Goal: Obtain resource: Download file/media

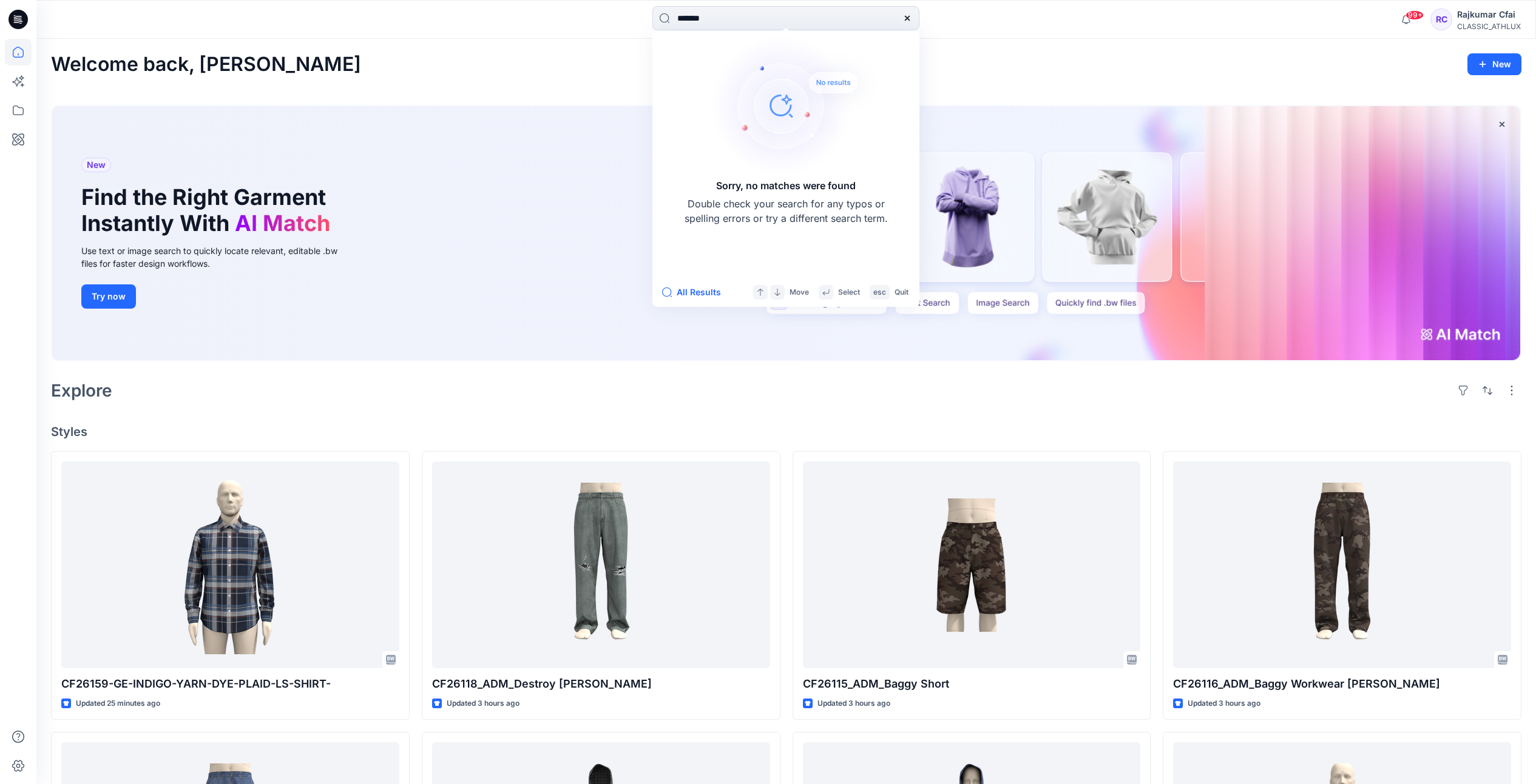
click at [905, 19] on icon at bounding box center [907, 18] width 5 height 5
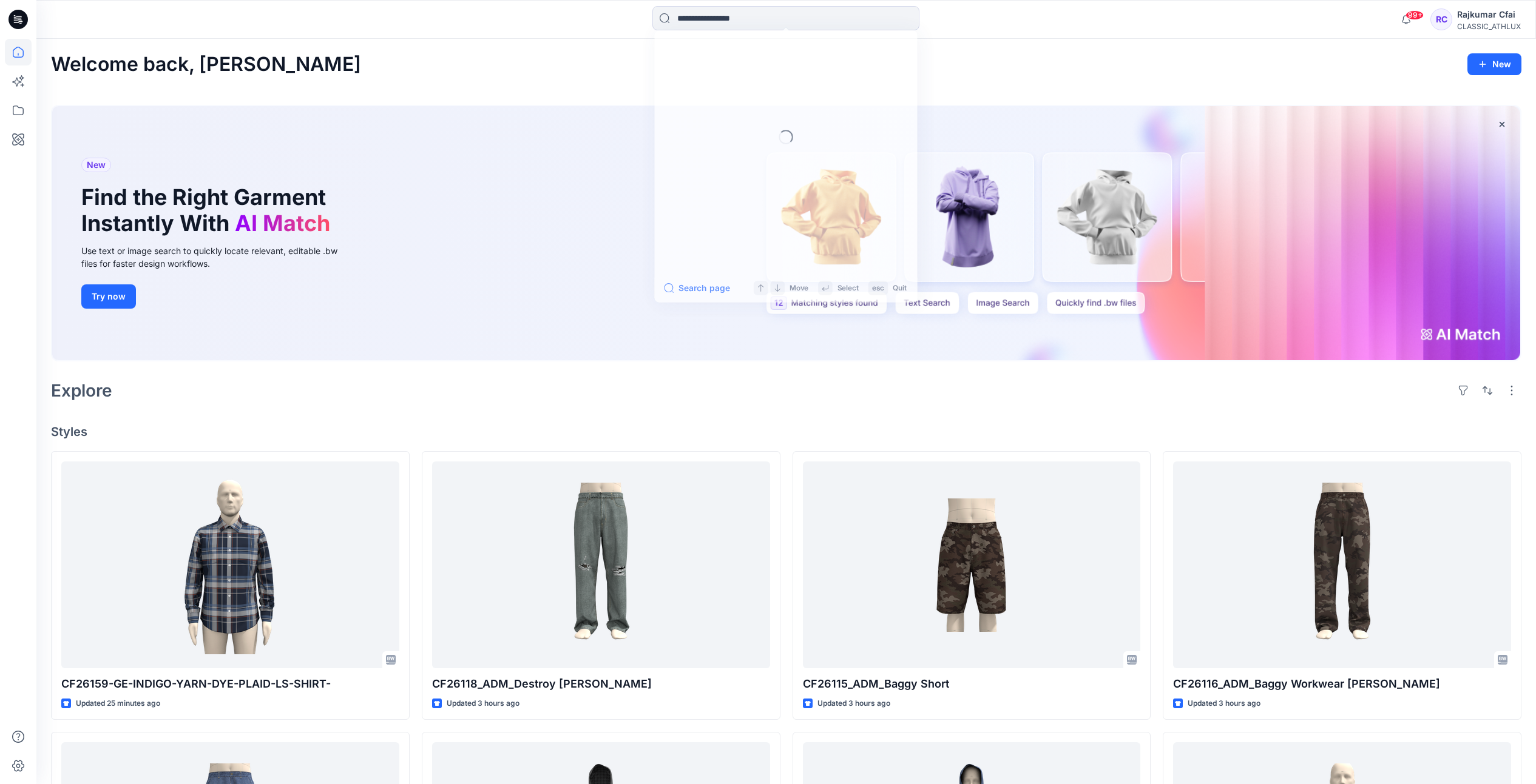
click at [943, 68] on div "Welcome back, Rajkumar New" at bounding box center [786, 64] width 1470 height 23
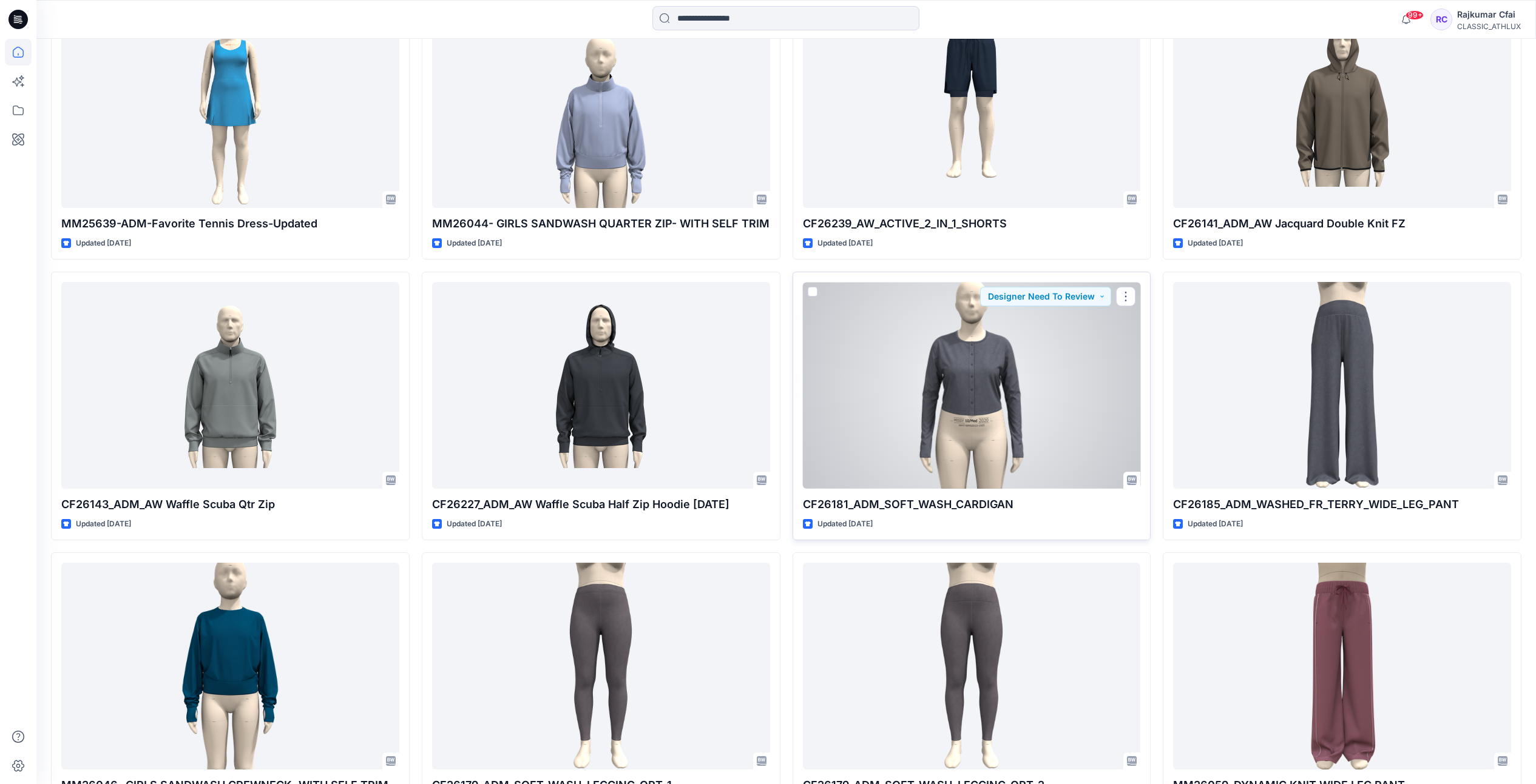
scroll to position [4770, 0]
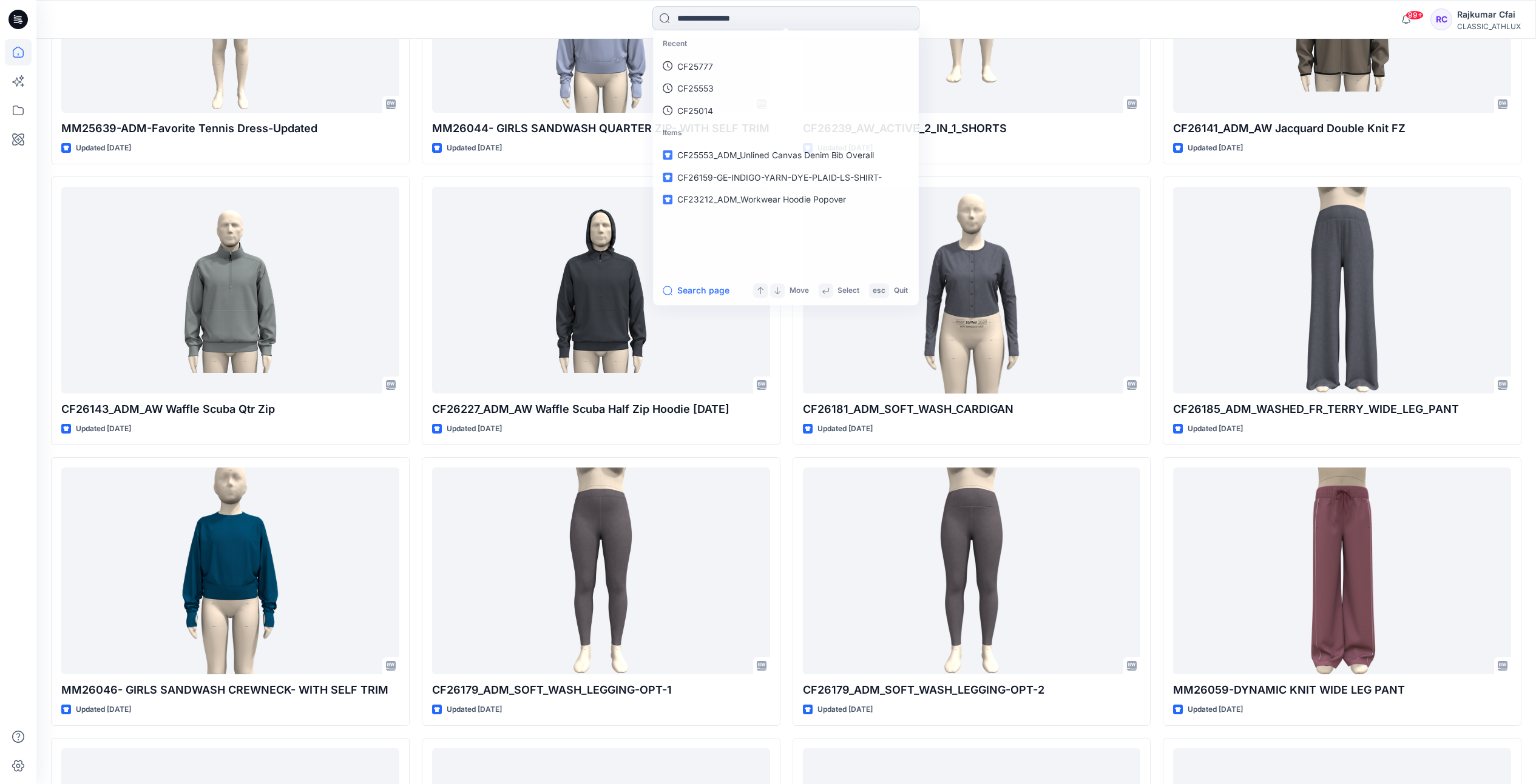
click at [711, 20] on input at bounding box center [786, 18] width 267 height 24
paste input "*******"
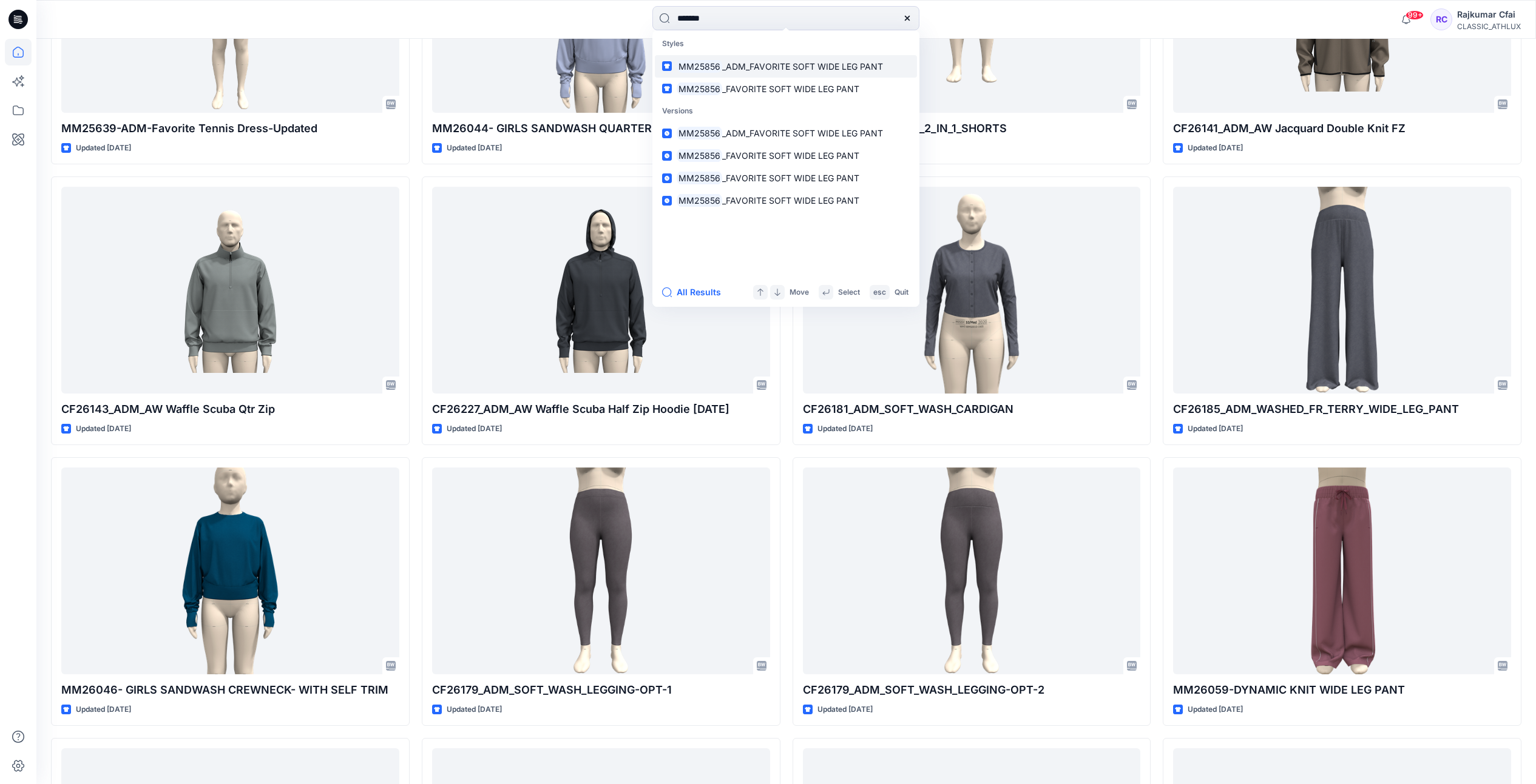
type input "*******"
click at [743, 63] on span "_ADM_FAVORITE SOFT WIDE LEG PANT" at bounding box center [803, 66] width 161 height 10
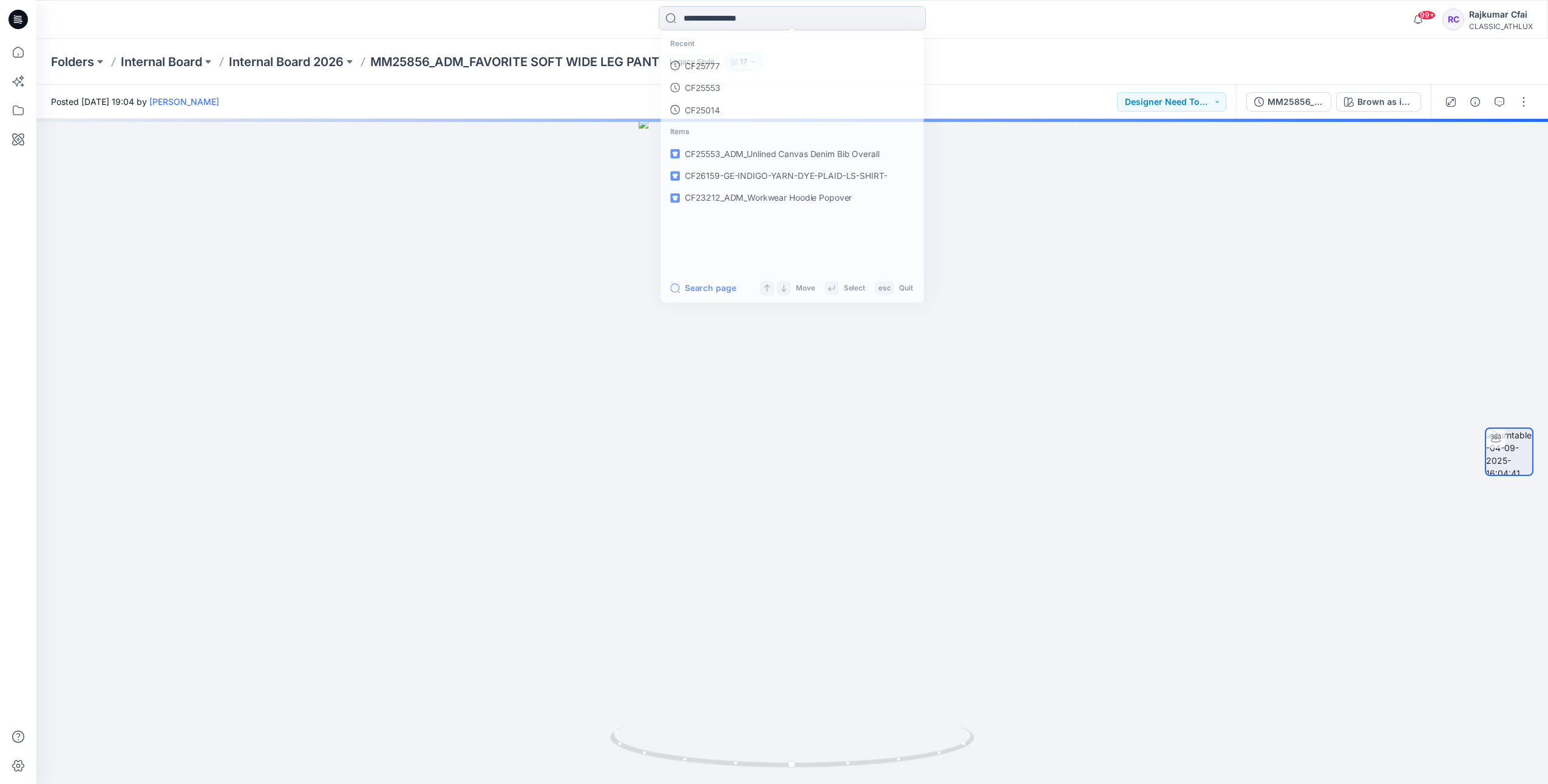
click at [717, 19] on input at bounding box center [792, 18] width 267 height 24
click at [711, 66] on p "MM25856" at bounding box center [703, 66] width 42 height 13
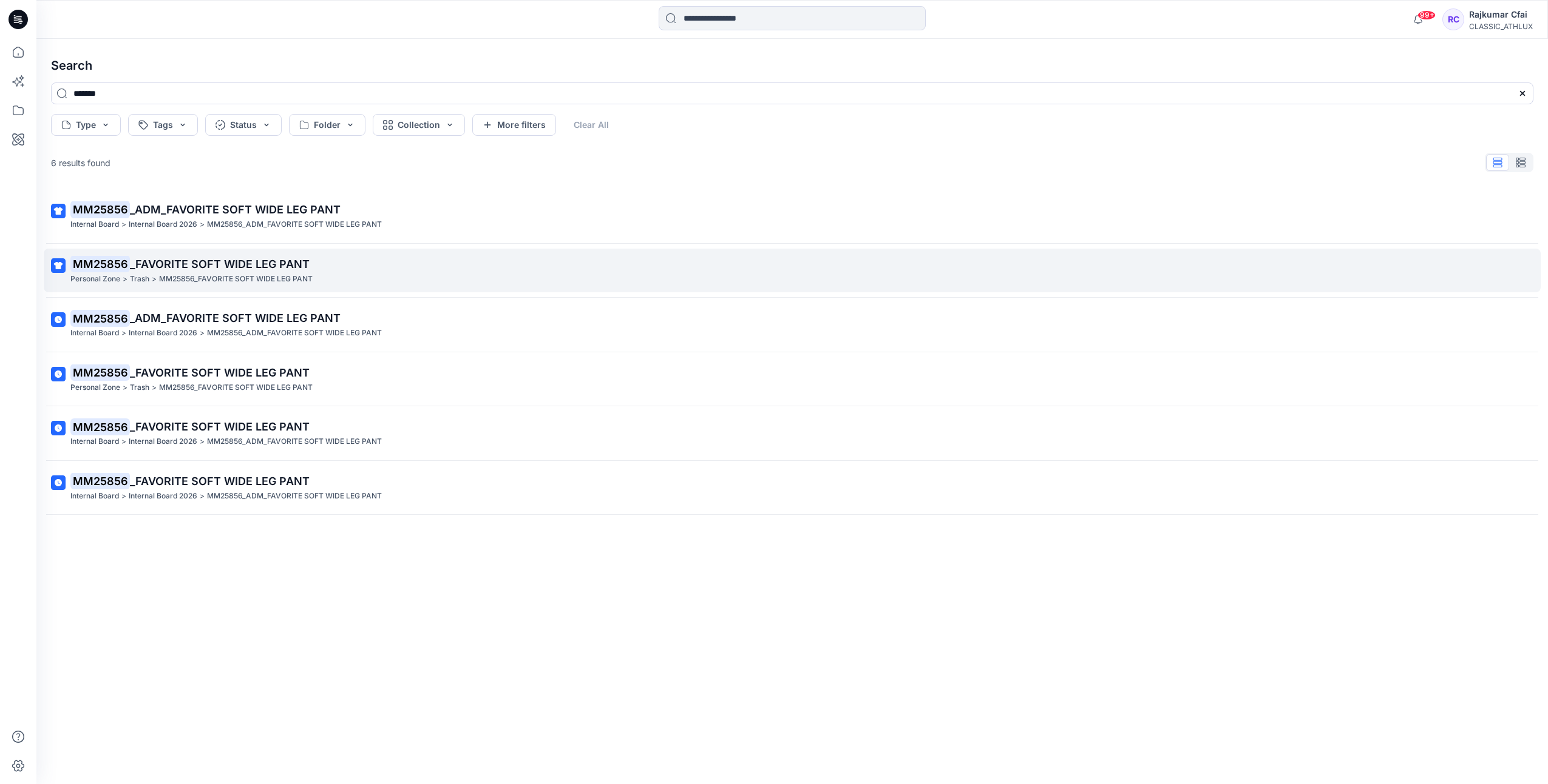
click at [257, 259] on span "_FAVORITE SOFT WIDE LEG PANT" at bounding box center [219, 264] width 179 height 13
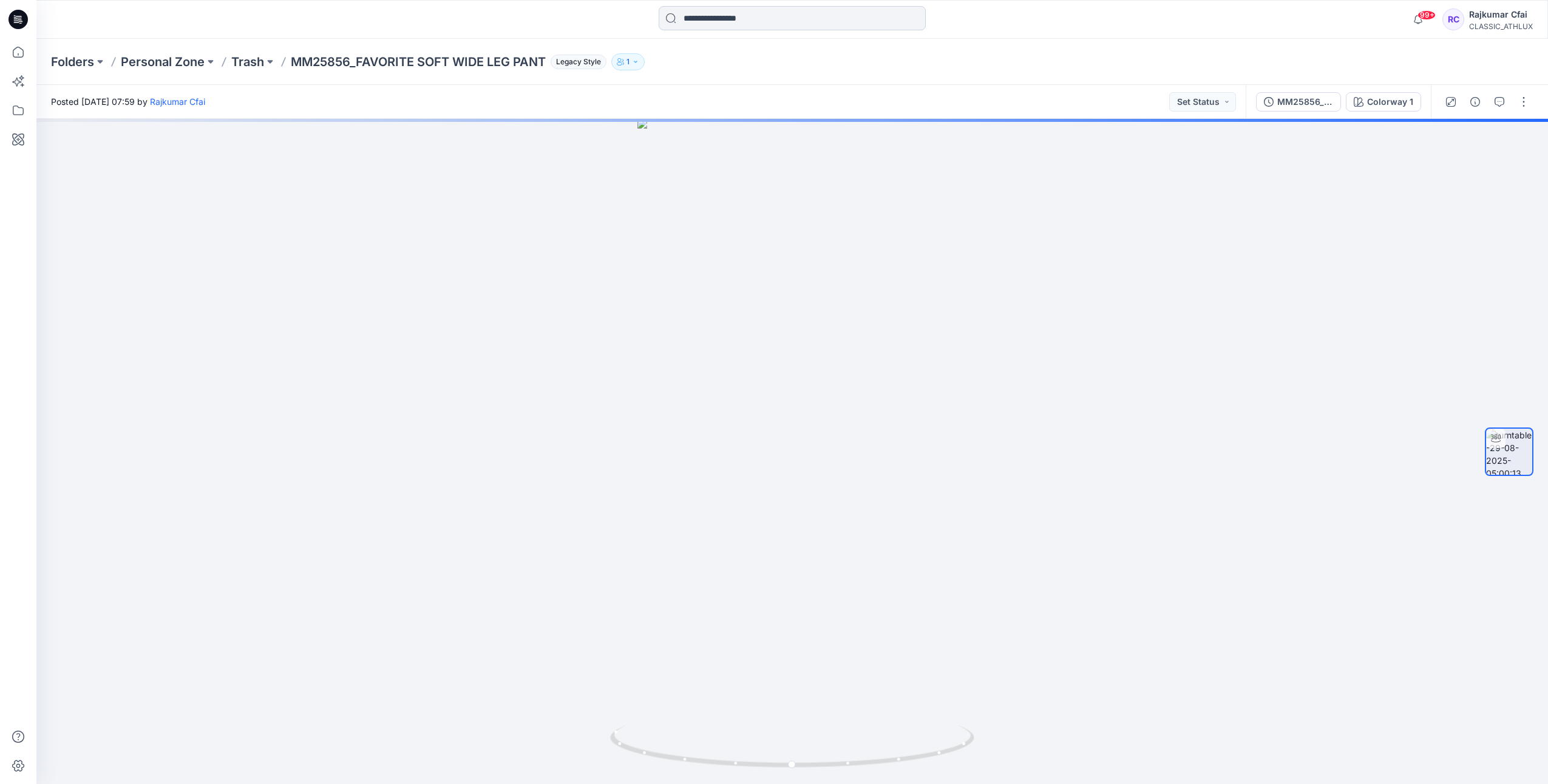
click at [724, 15] on input at bounding box center [792, 18] width 267 height 24
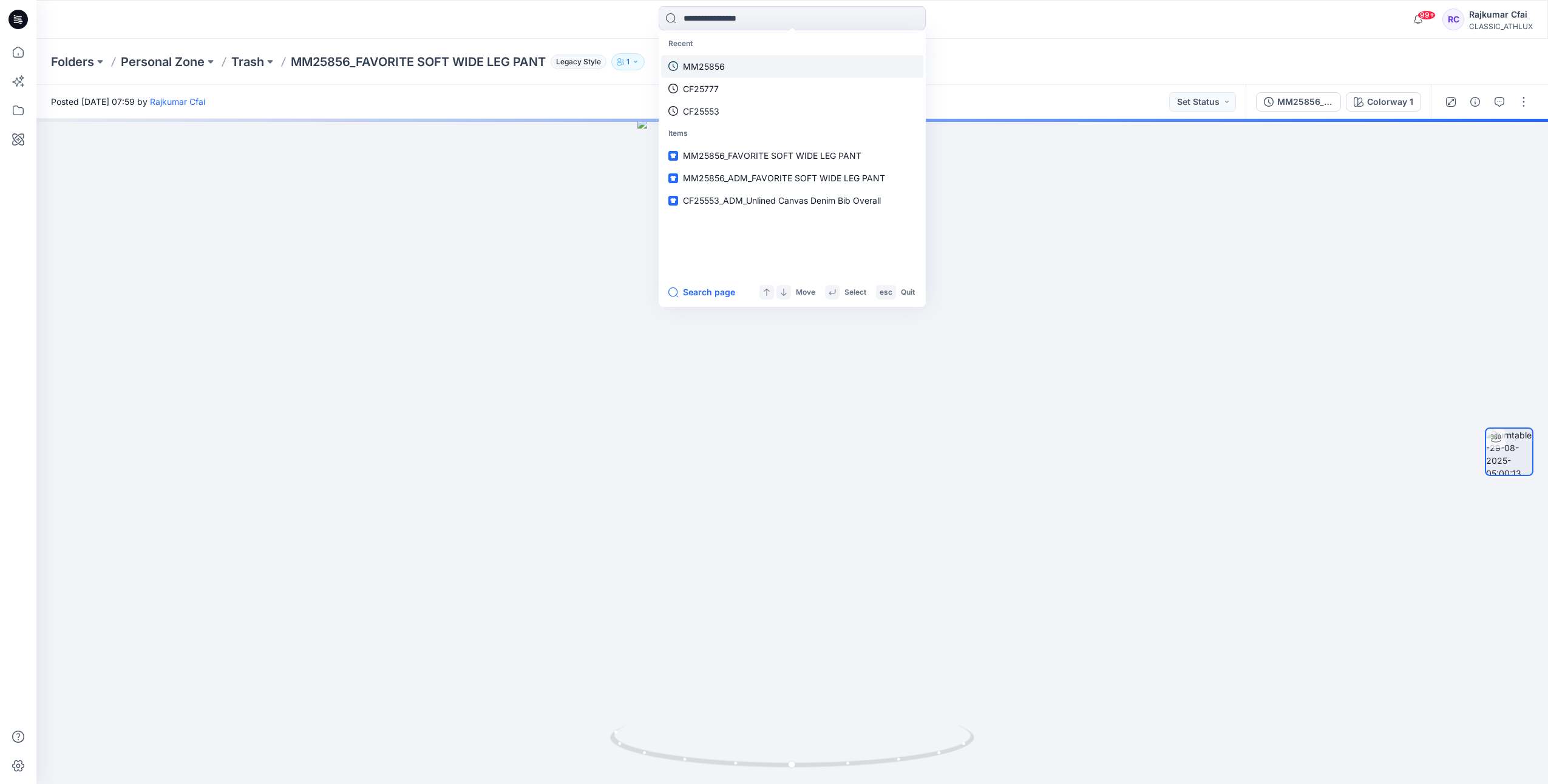
click at [700, 63] on p "MM25856" at bounding box center [703, 66] width 42 height 13
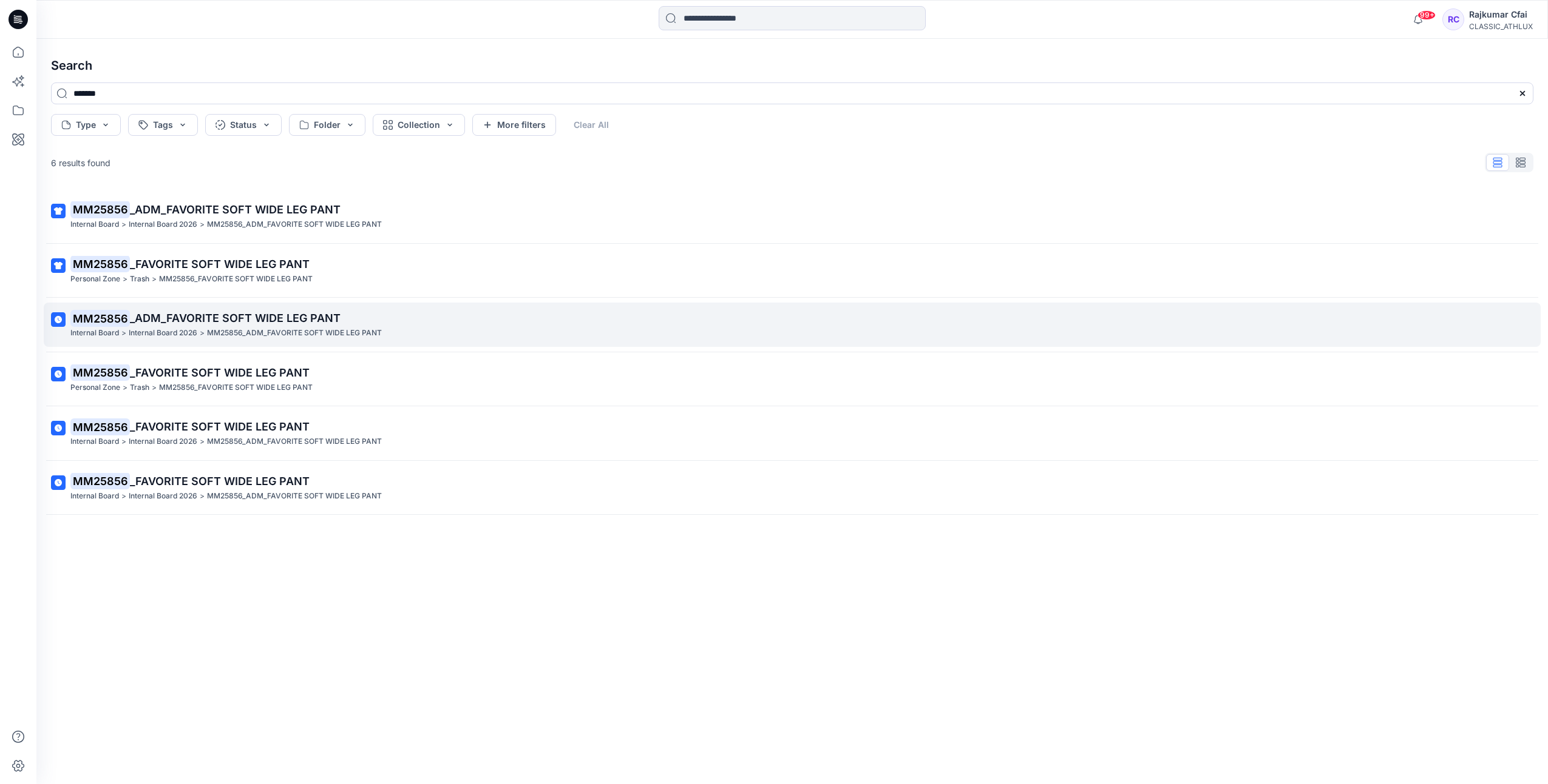
click at [281, 319] on span "_ADM_FAVORITE SOFT WIDE LEG PANT" at bounding box center [235, 318] width 210 height 13
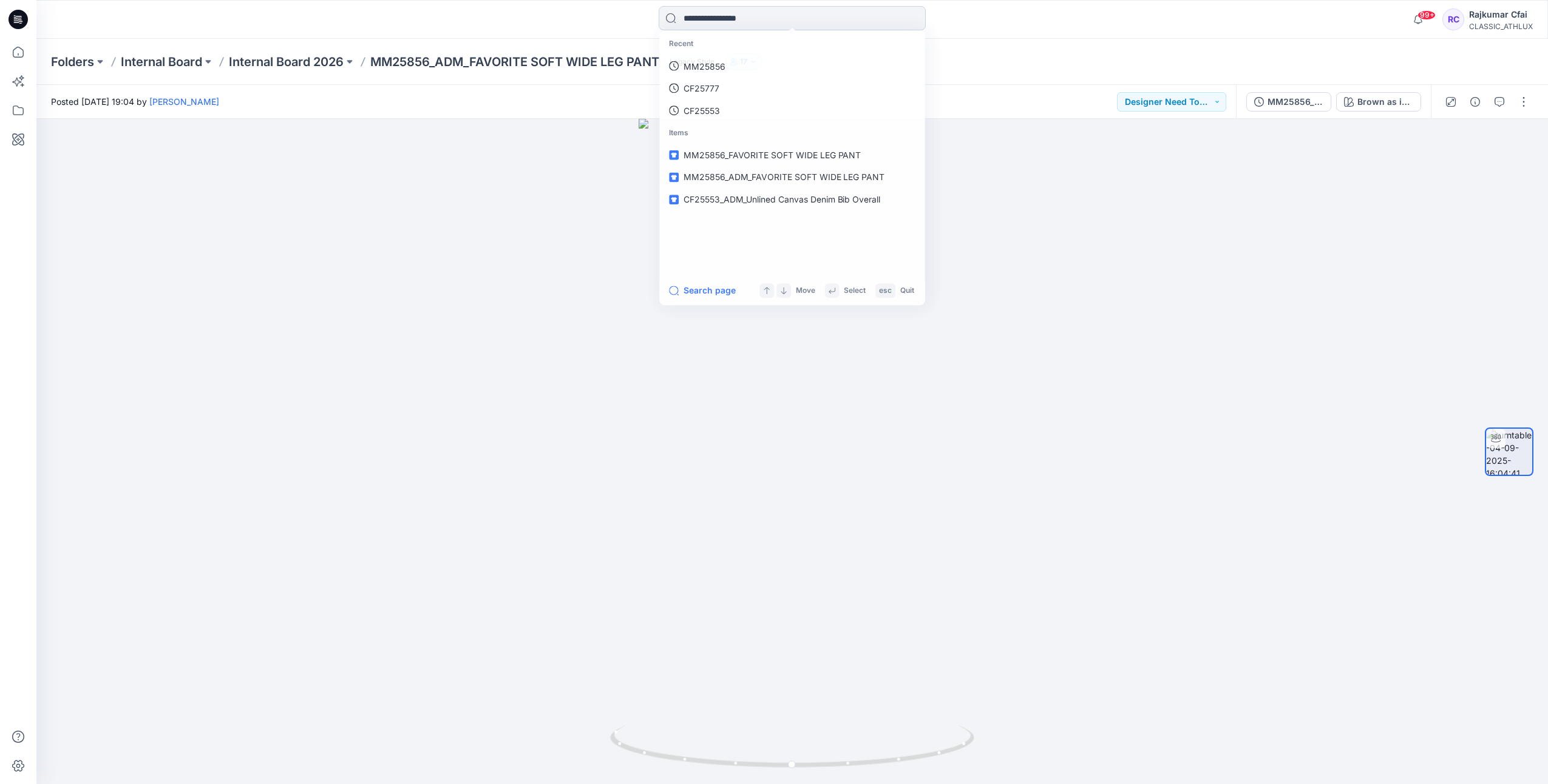
click at [739, 26] on input at bounding box center [792, 18] width 267 height 24
click at [727, 61] on link "MM25856" at bounding box center [792, 66] width 262 height 23
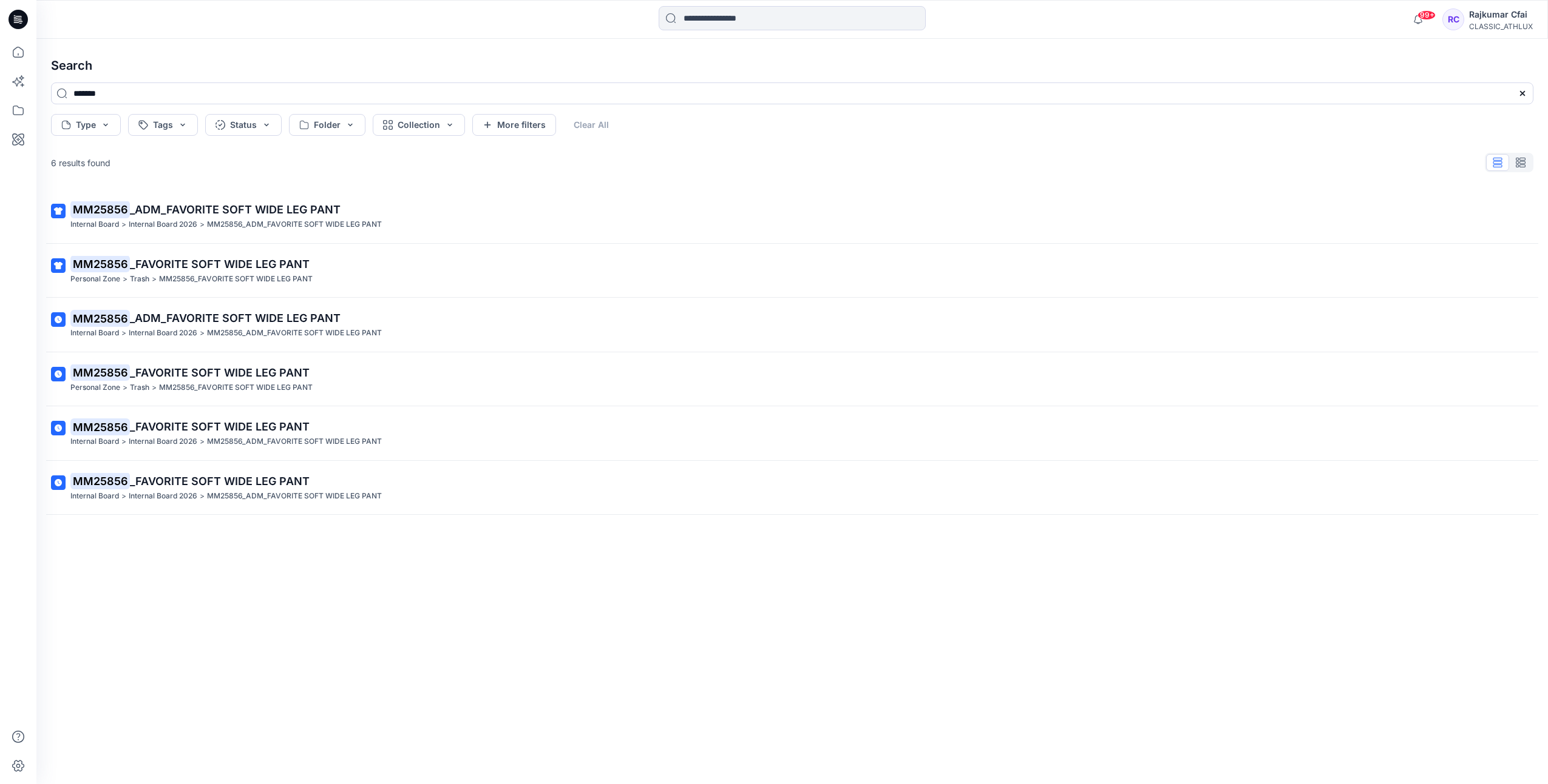
click at [255, 426] on span "_FAVORITE SOFT WIDE LEG PANT" at bounding box center [219, 426] width 179 height 13
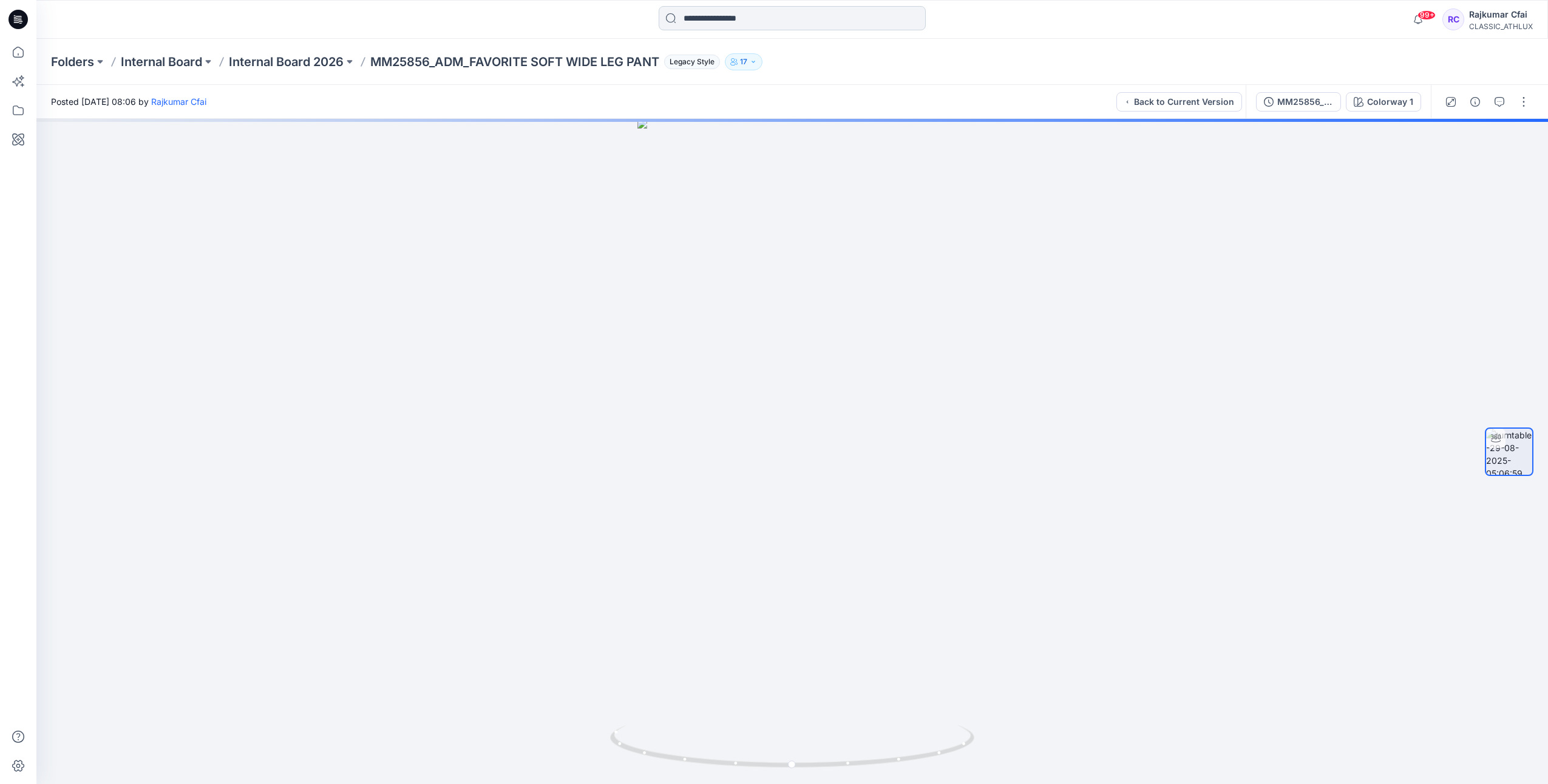
click at [806, 21] on input at bounding box center [792, 18] width 267 height 24
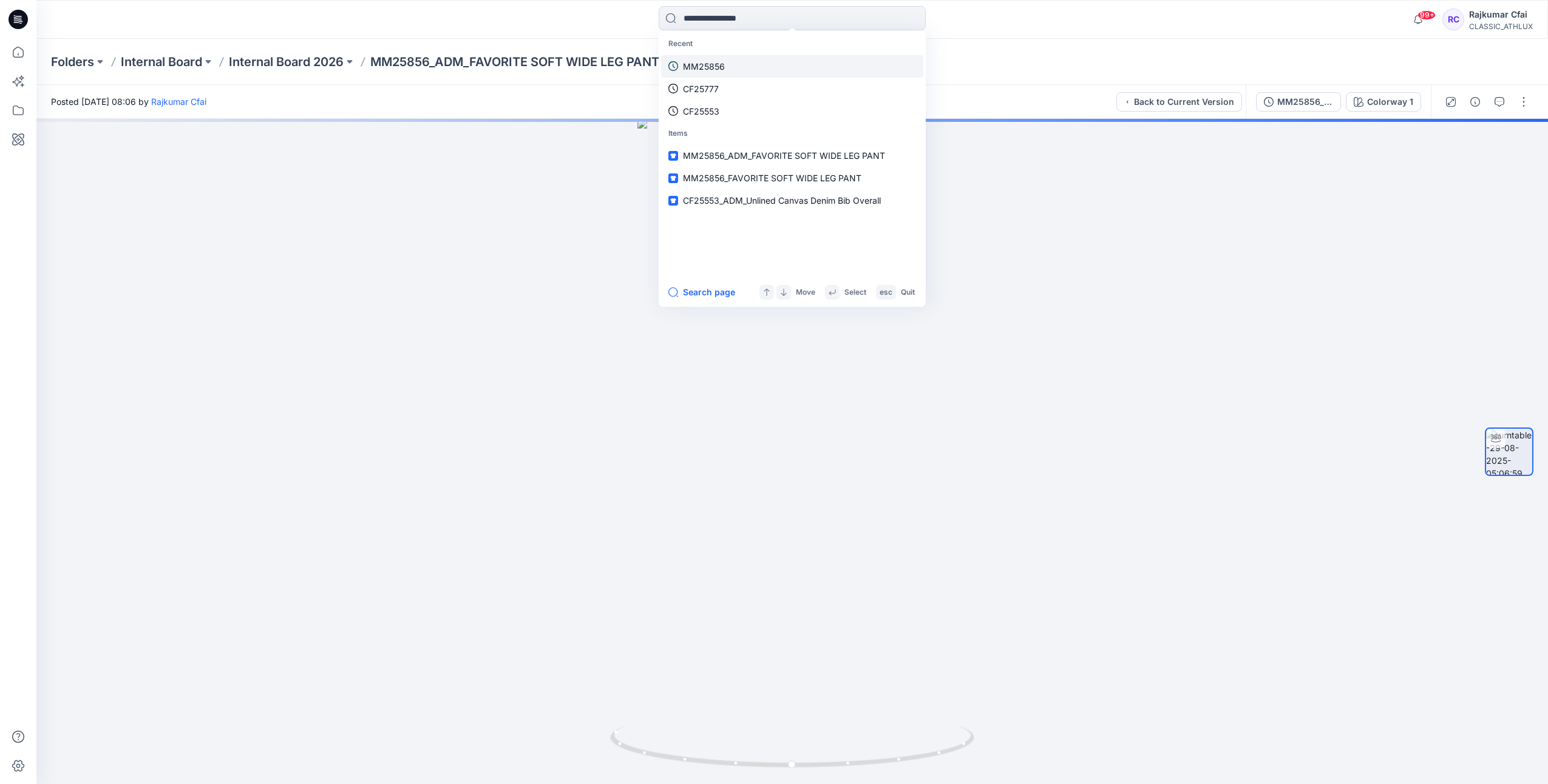
click at [720, 65] on p "MM25856" at bounding box center [703, 66] width 42 height 13
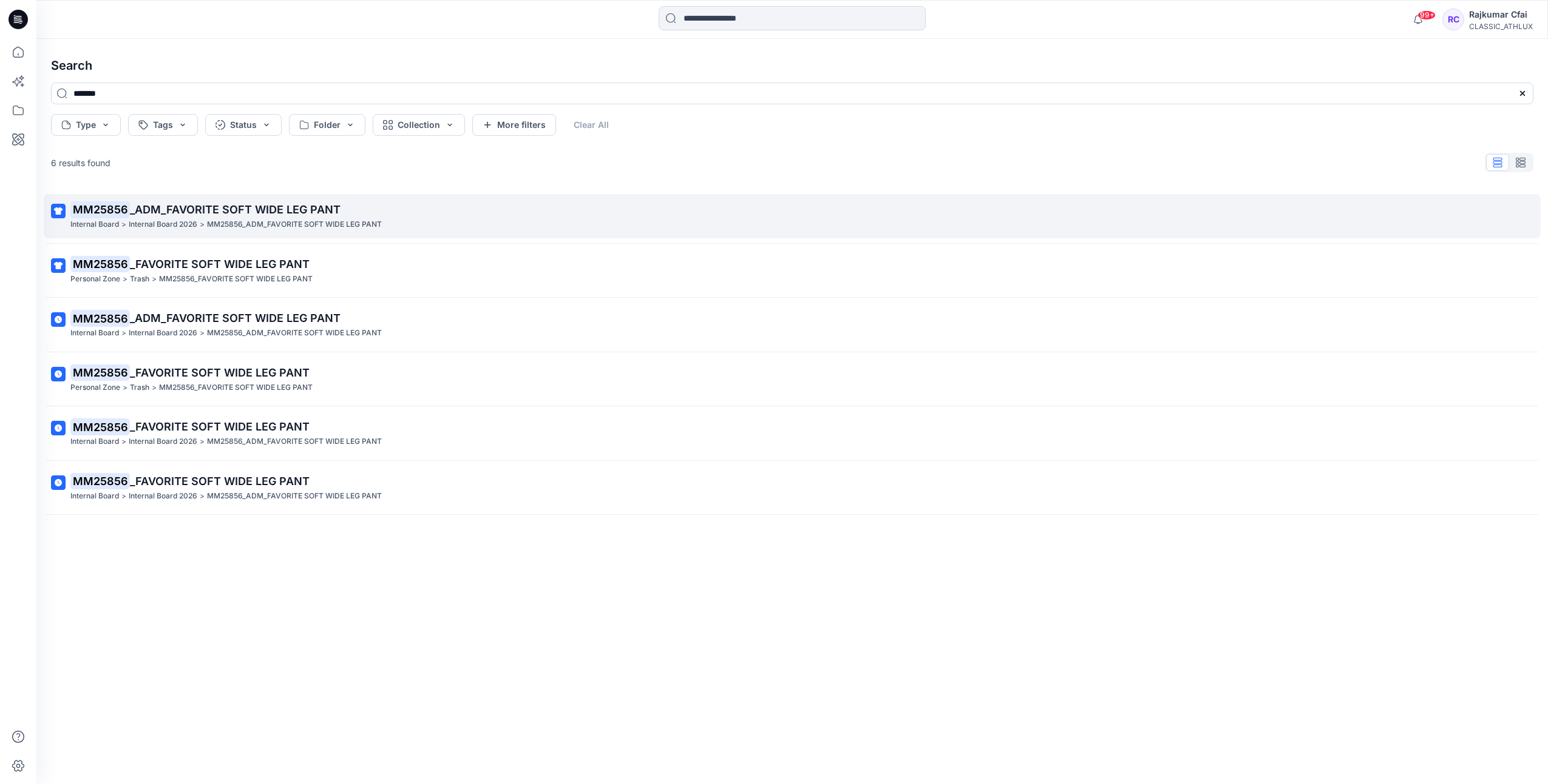
click at [261, 221] on p "MM25856_ADM_FAVORITE SOFT WIDE LEG PANT" at bounding box center [294, 224] width 174 height 13
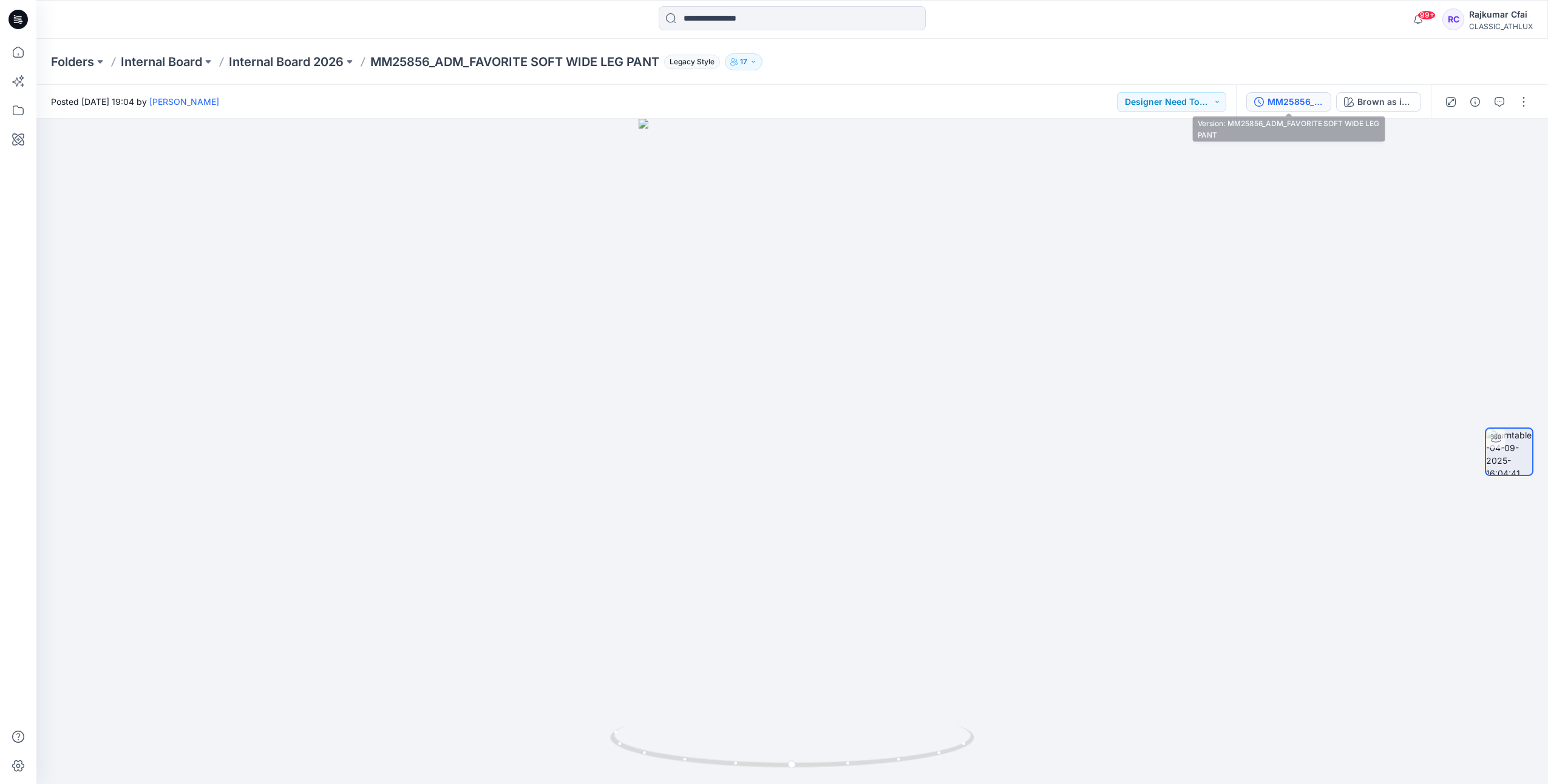
click at [1298, 107] on div "MM25856_ADM_FAVORITE SOFT WIDE LEG PANT" at bounding box center [1295, 102] width 56 height 13
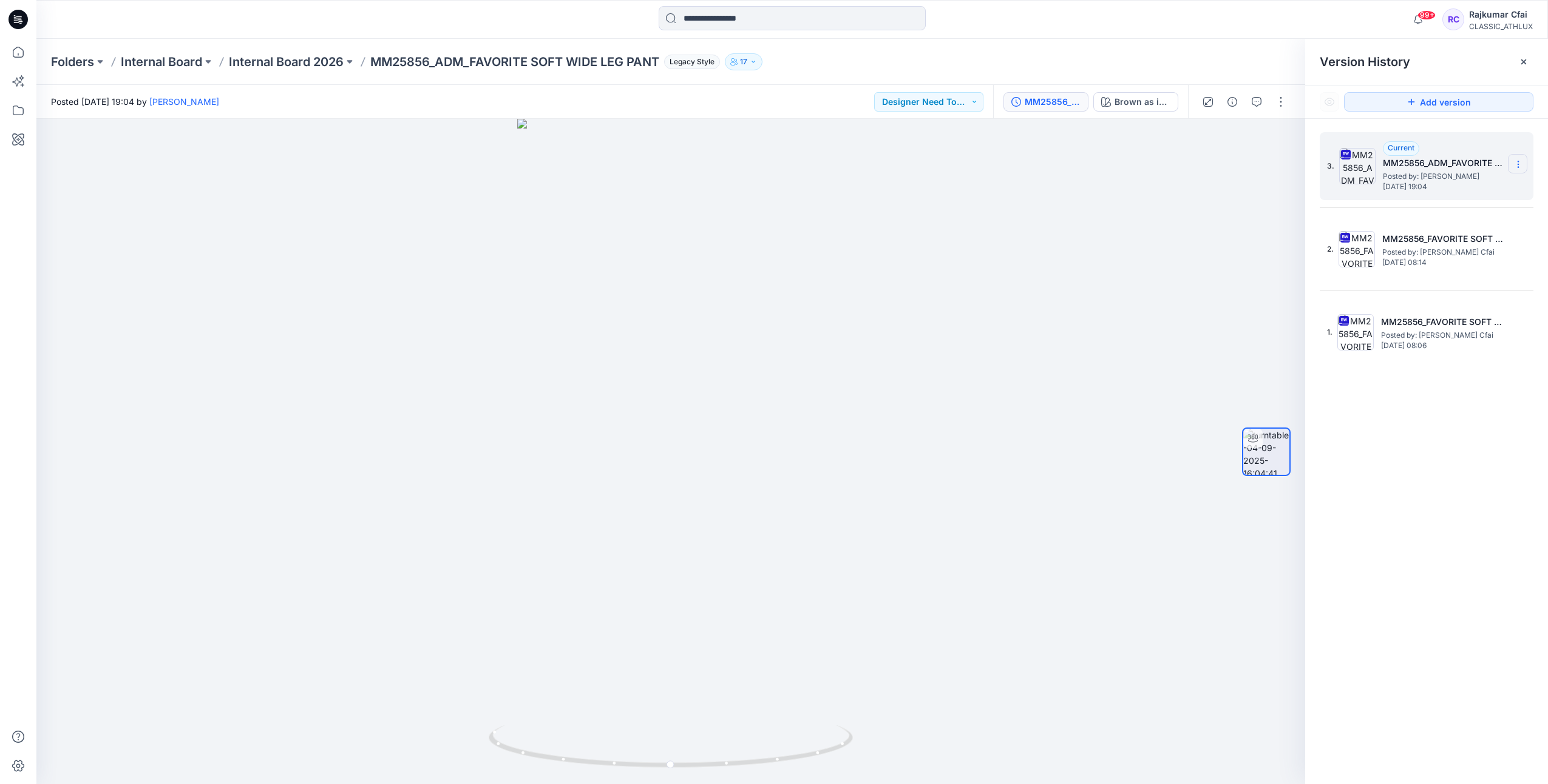
click at [1515, 163] on icon at bounding box center [1518, 164] width 10 height 10
click at [1457, 190] on span "Download Source BW File" at bounding box center [1457, 188] width 102 height 14
click at [1517, 162] on icon at bounding box center [1518, 164] width 10 height 10
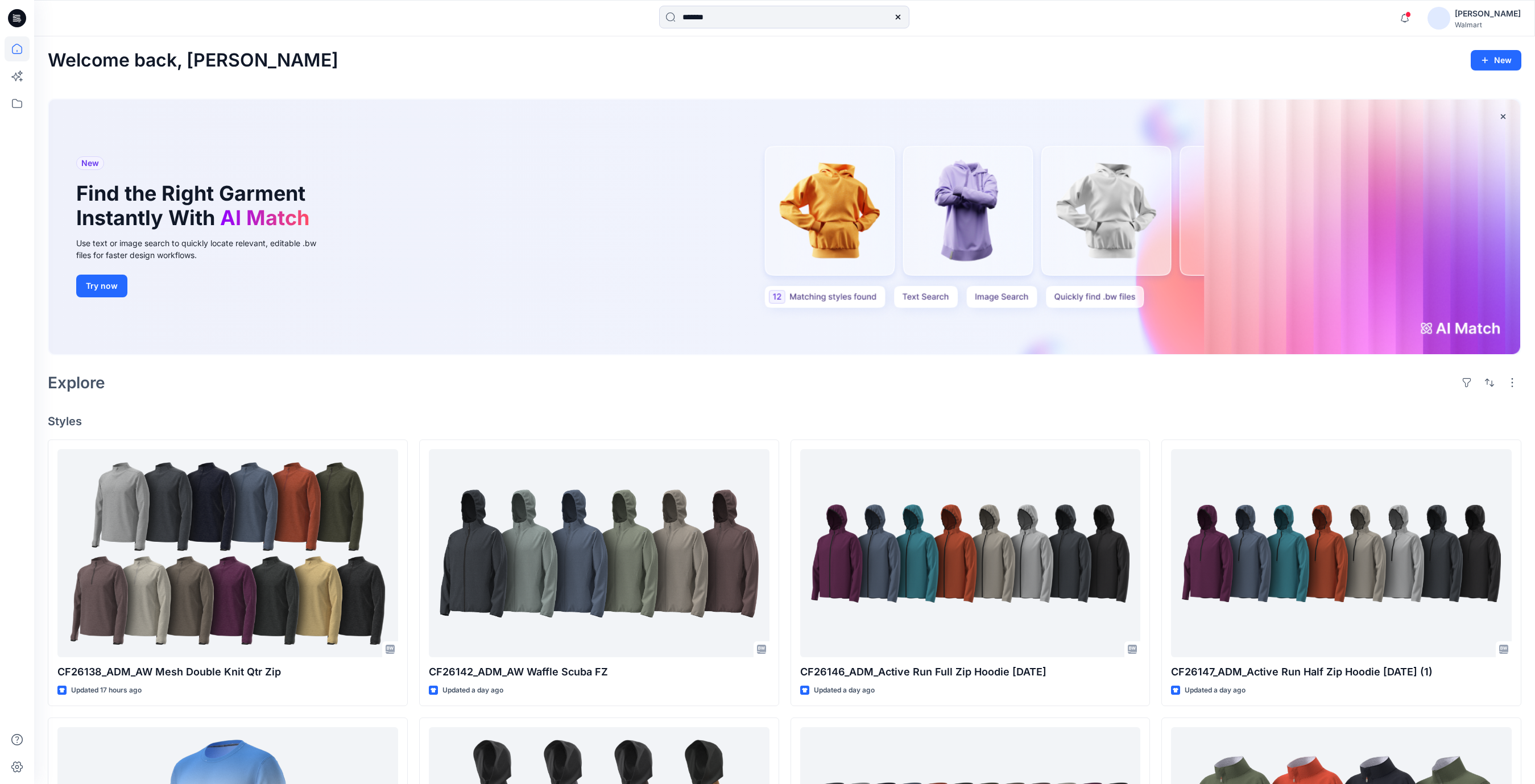
scroll to position [151, 0]
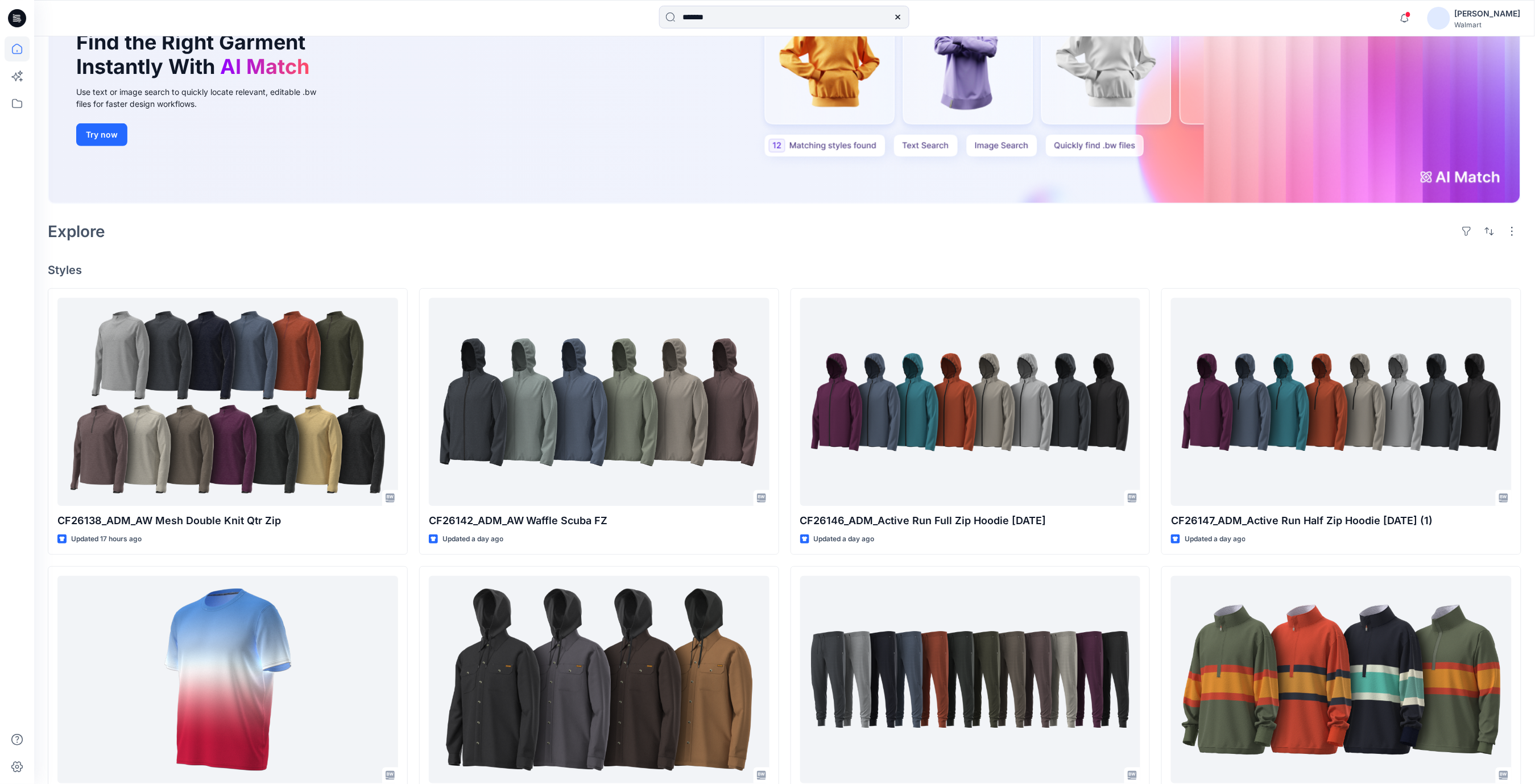
click at [895, 19] on icon at bounding box center [898, 17] width 9 height 9
drag, startPoint x: 745, startPoint y: 16, endPoint x: 690, endPoint y: 16, distance: 55.0
click at [690, 16] on input at bounding box center [784, 16] width 250 height 23
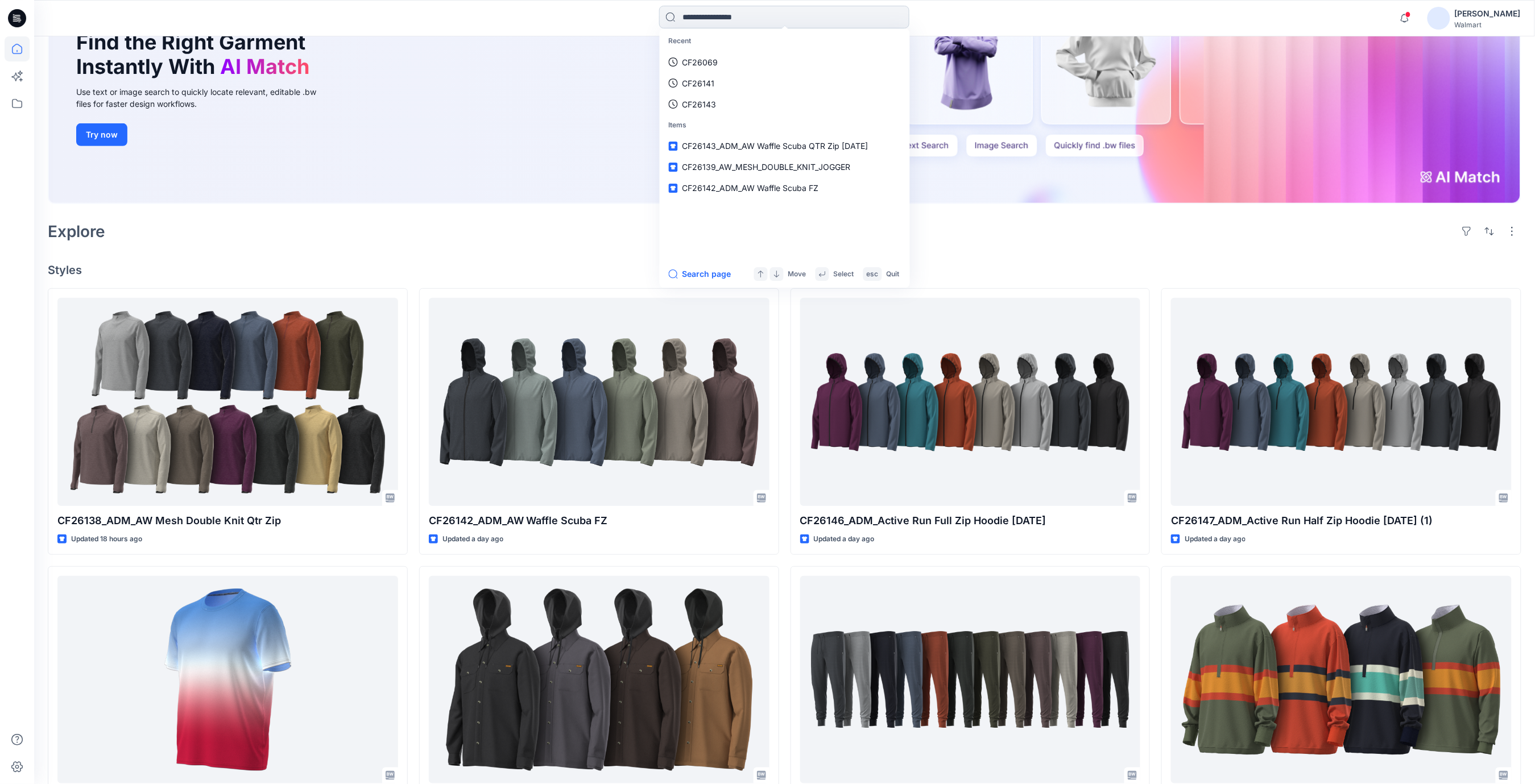
paste input "**********"
type input "**********"
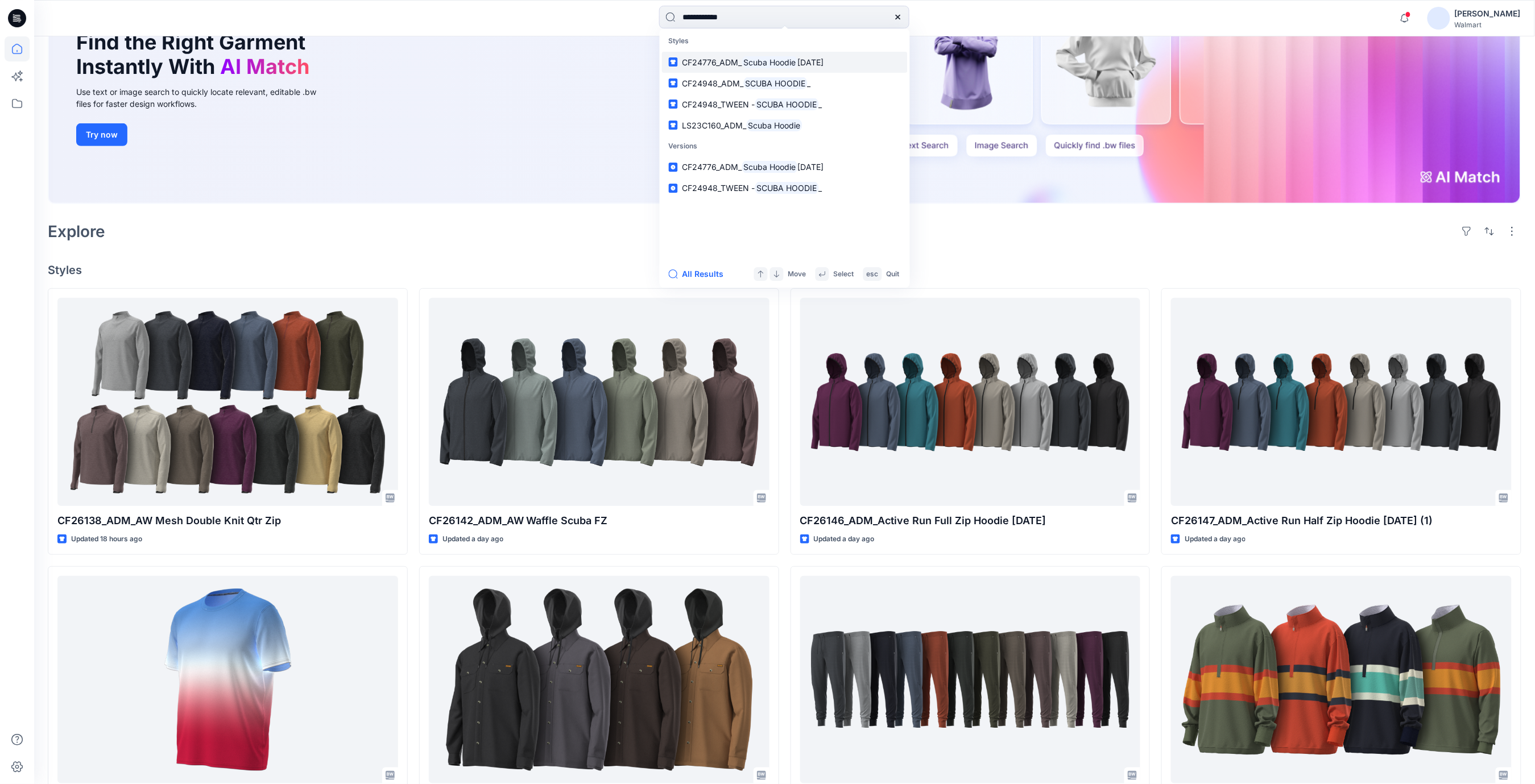
click at [787, 60] on mark "Scuba Hoodie" at bounding box center [769, 62] width 56 height 13
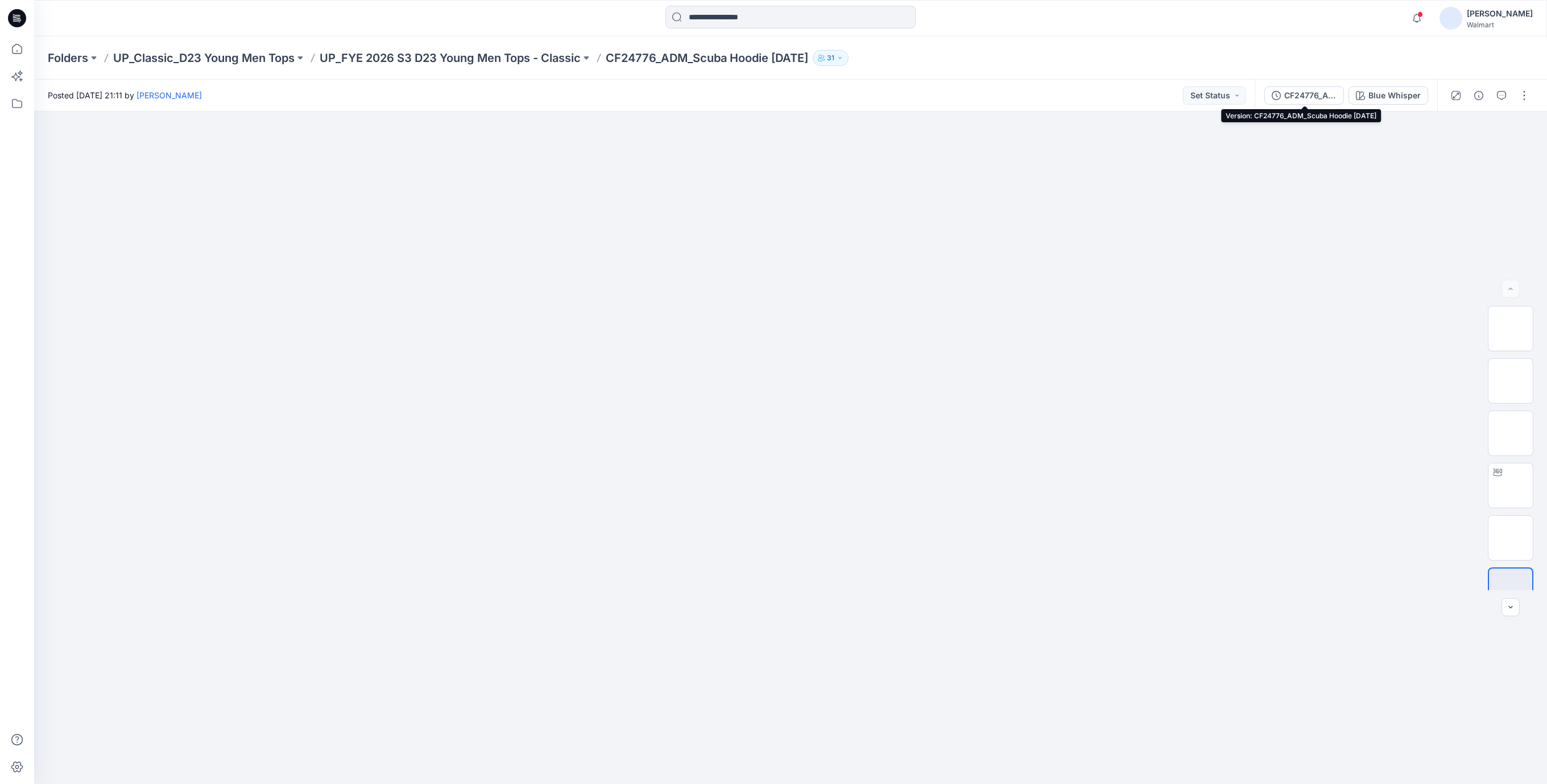
drag, startPoint x: 1298, startPoint y: 93, endPoint x: 1311, endPoint y: 97, distance: 13.6
click at [1298, 93] on div "CF24776_ADM_Scuba Hoodie [DATE]" at bounding box center [1310, 95] width 52 height 13
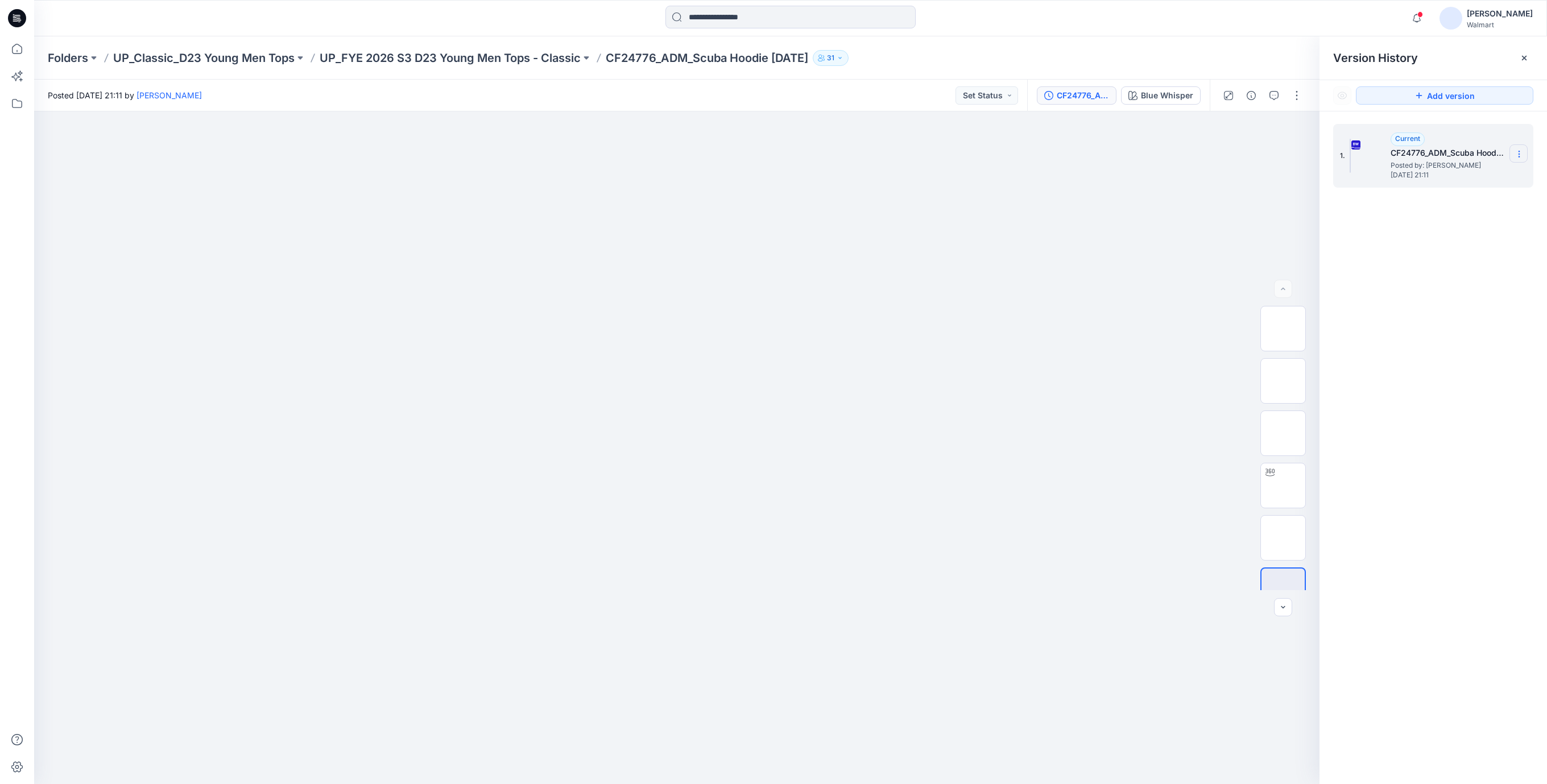
click at [1518, 154] on icon at bounding box center [1520, 154] width 9 height 9
click at [1452, 179] on span "Download Source BW File" at bounding box center [1462, 176] width 95 height 13
click at [16, 22] on icon at bounding box center [16, 18] width 18 height 18
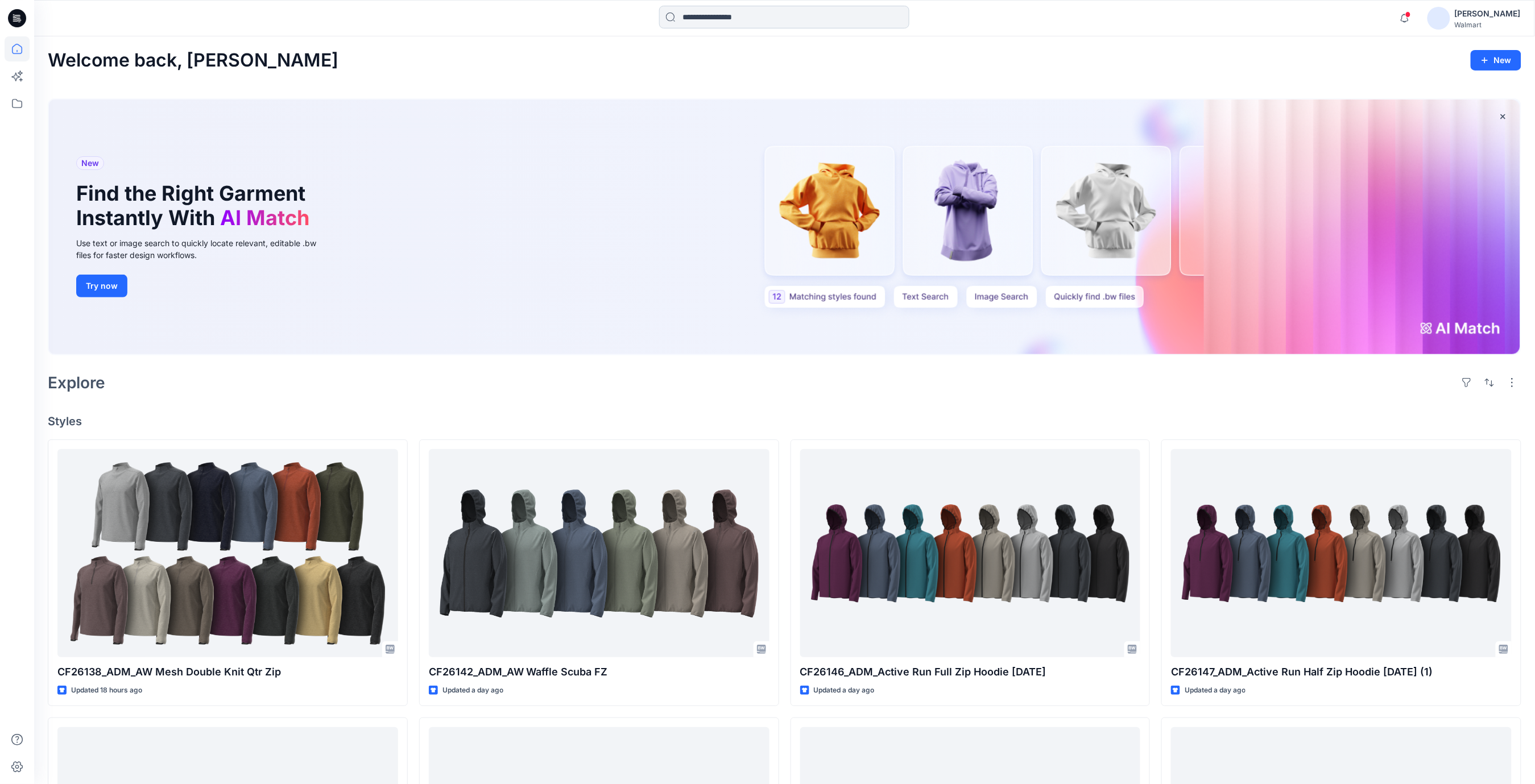
click at [732, 18] on input at bounding box center [784, 16] width 250 height 23
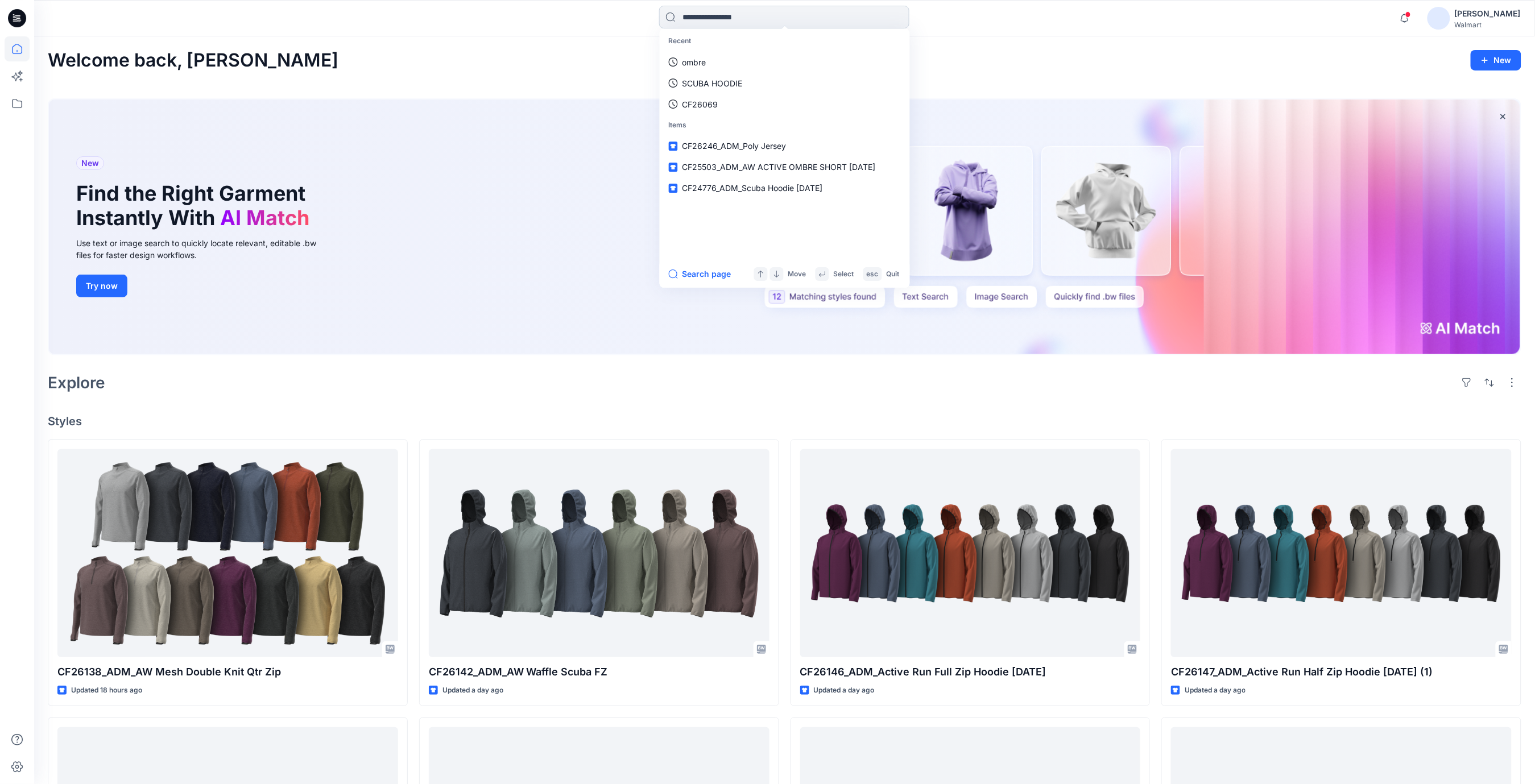
paste input "********"
type input "********"
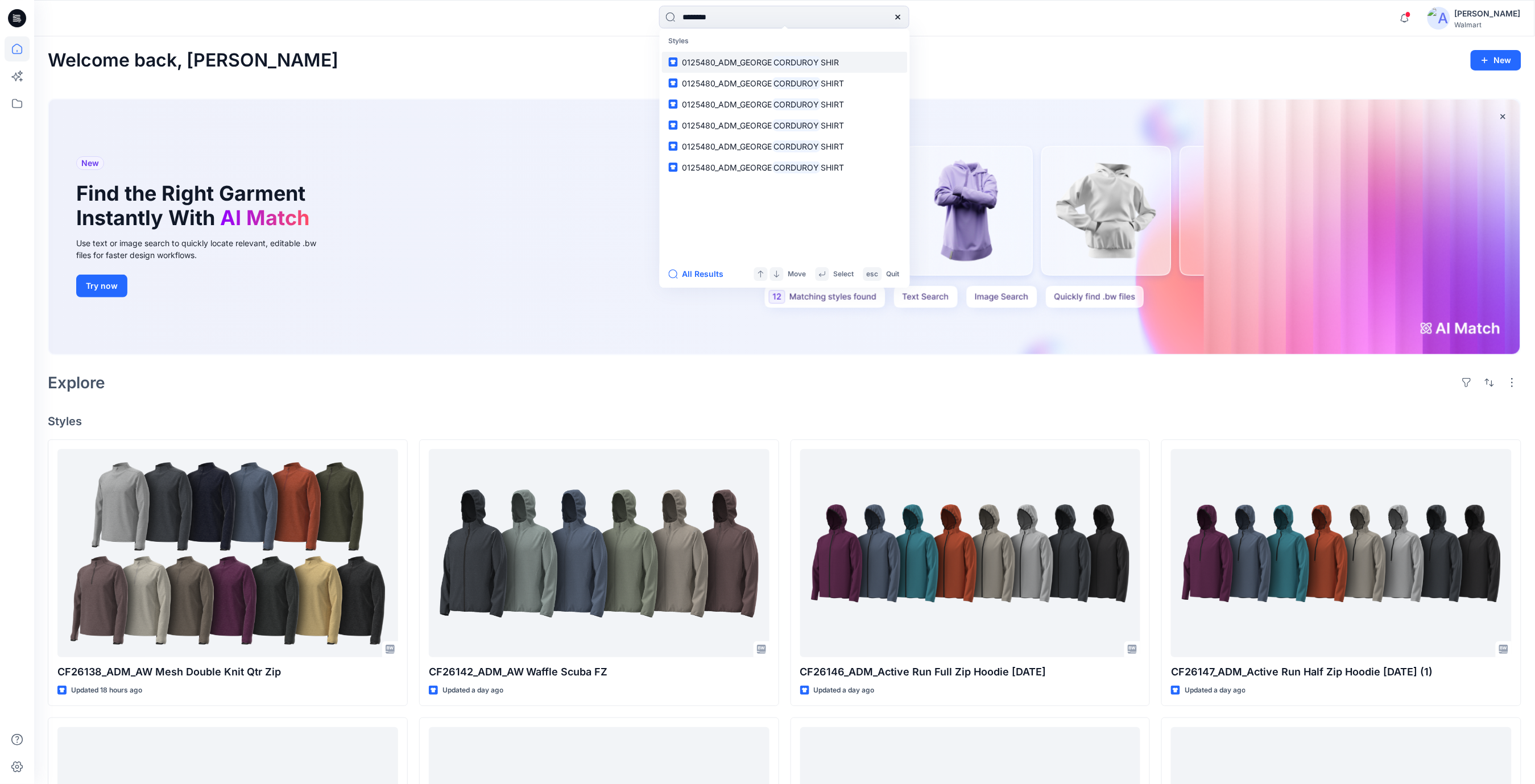
click at [712, 63] on span "0125480_ADM_GEORGE" at bounding box center [727, 62] width 90 height 9
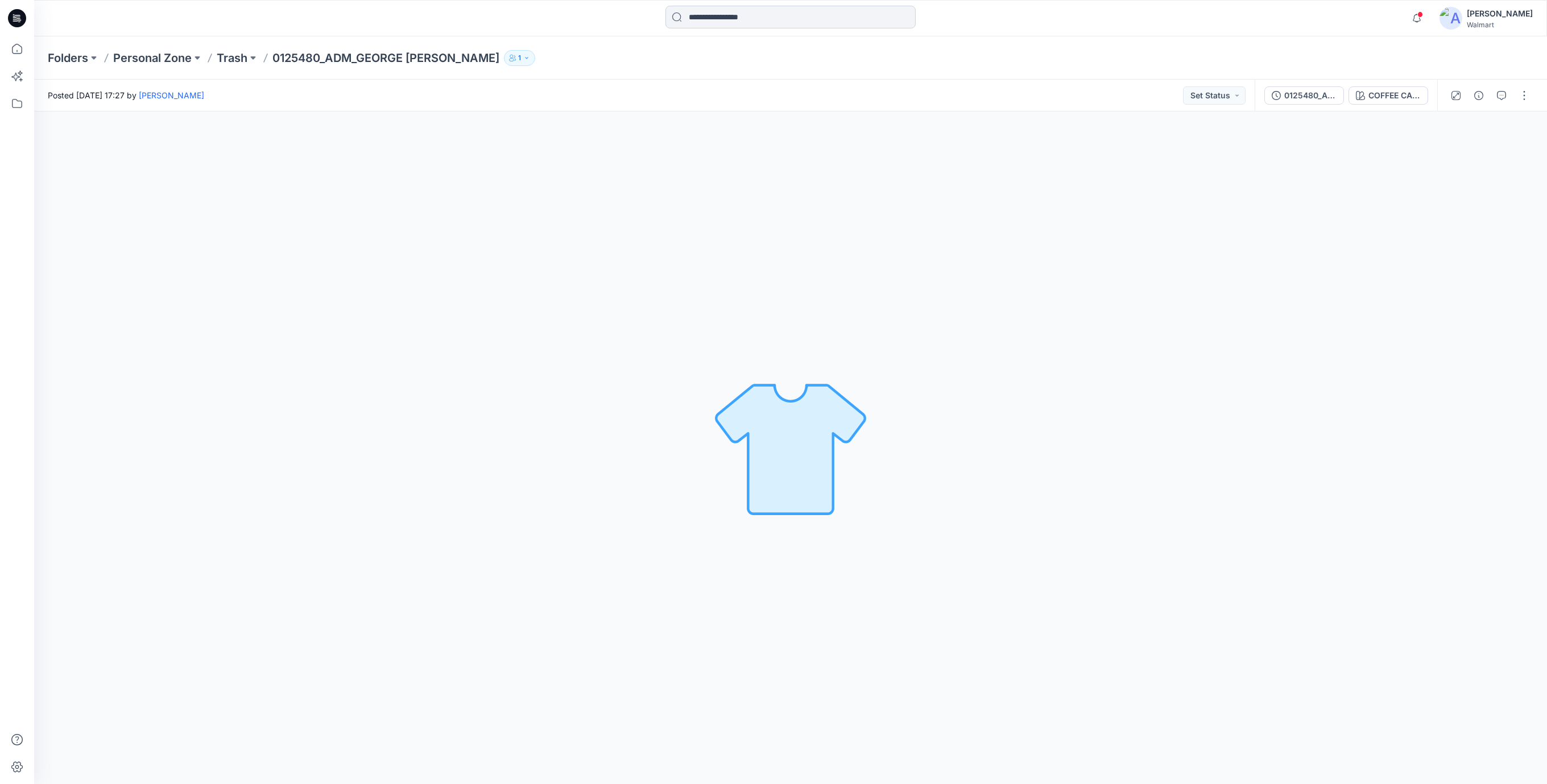
click at [706, 20] on input at bounding box center [791, 16] width 250 height 23
click at [709, 57] on p "CORDUROY" at bounding box center [710, 62] width 45 height 12
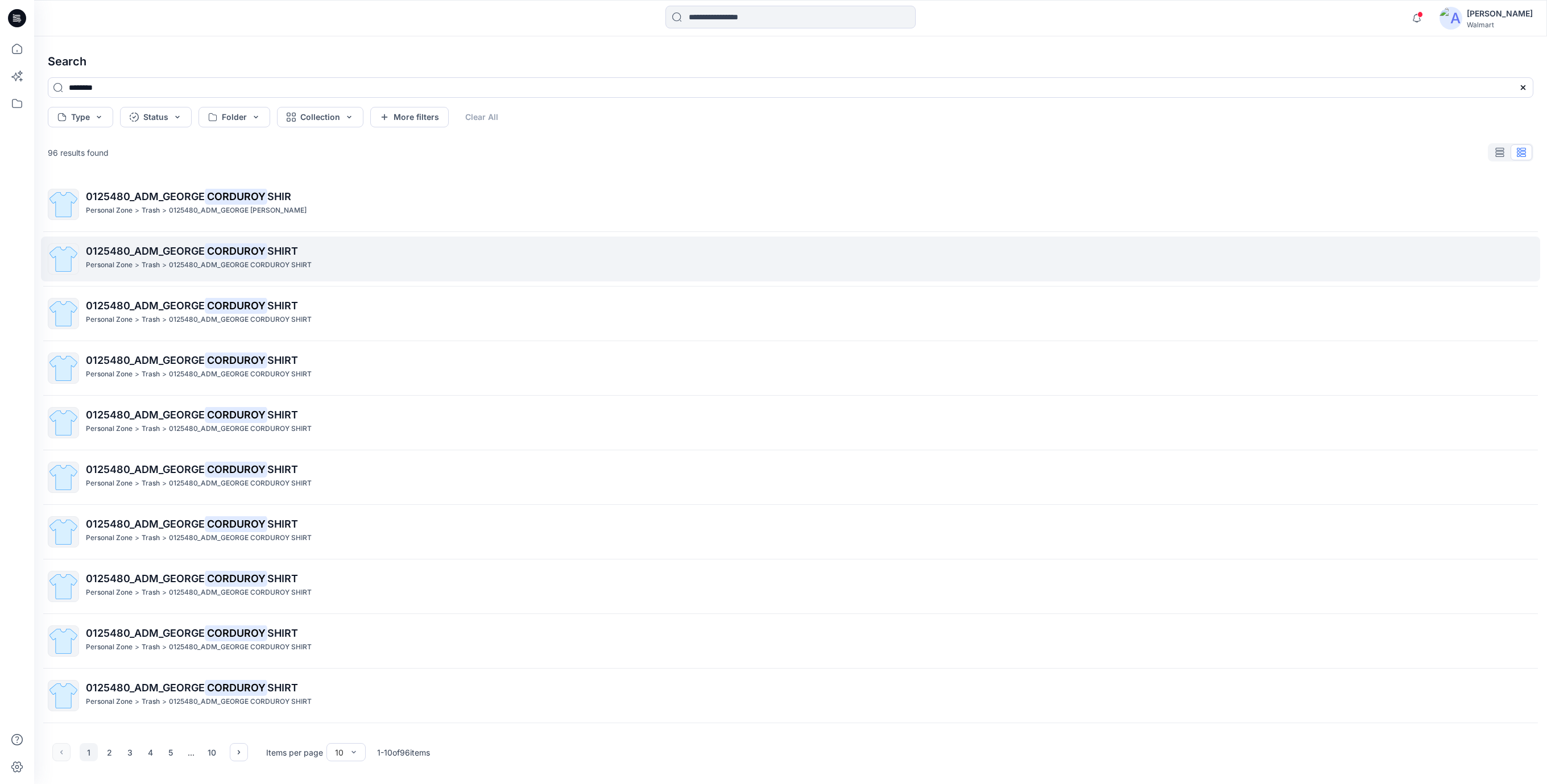
click at [231, 256] on mark "CORDUROY" at bounding box center [236, 251] width 63 height 16
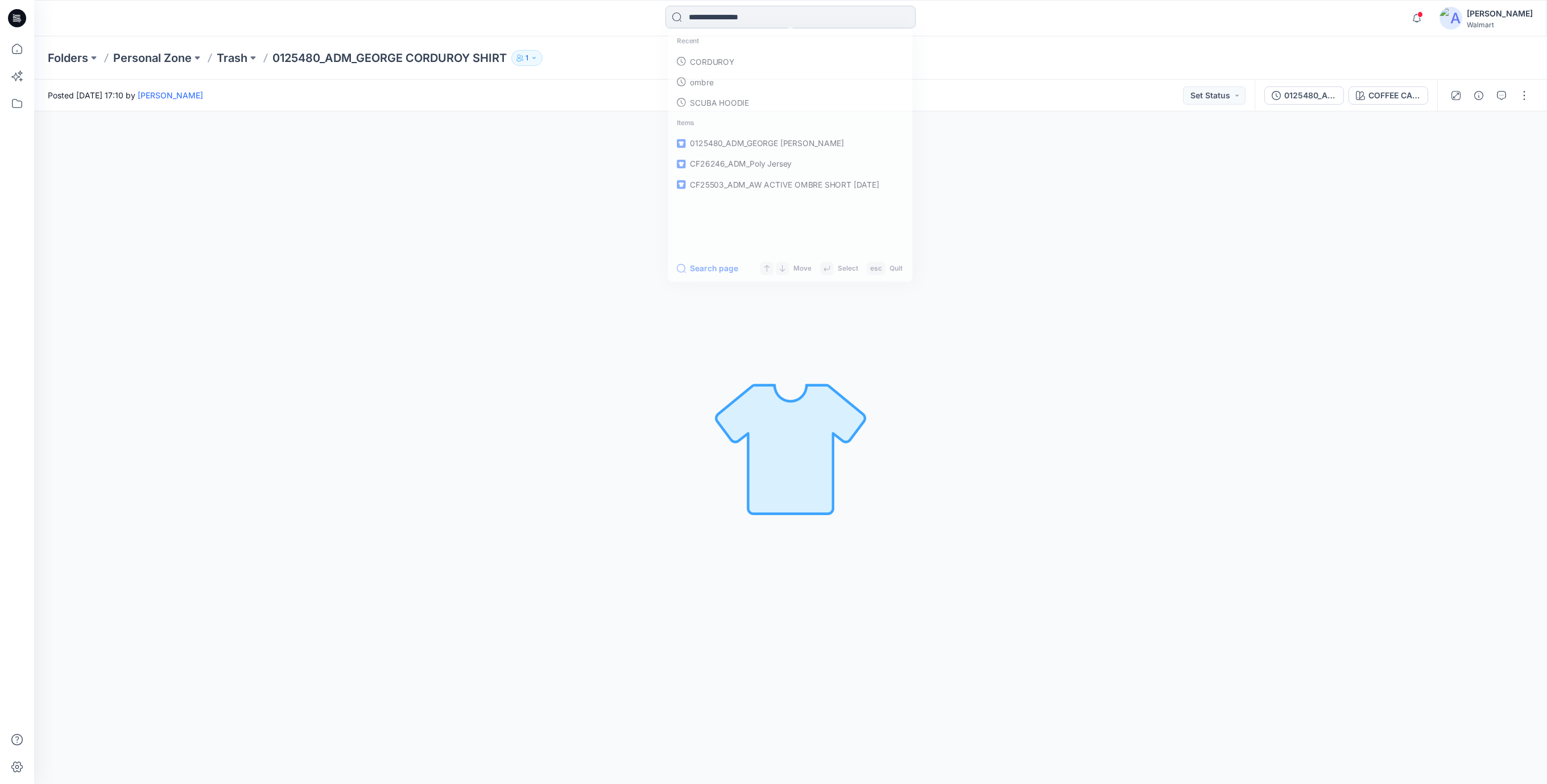
click at [704, 16] on input at bounding box center [791, 16] width 250 height 23
click at [710, 61] on p "CORDUROY" at bounding box center [710, 62] width 45 height 12
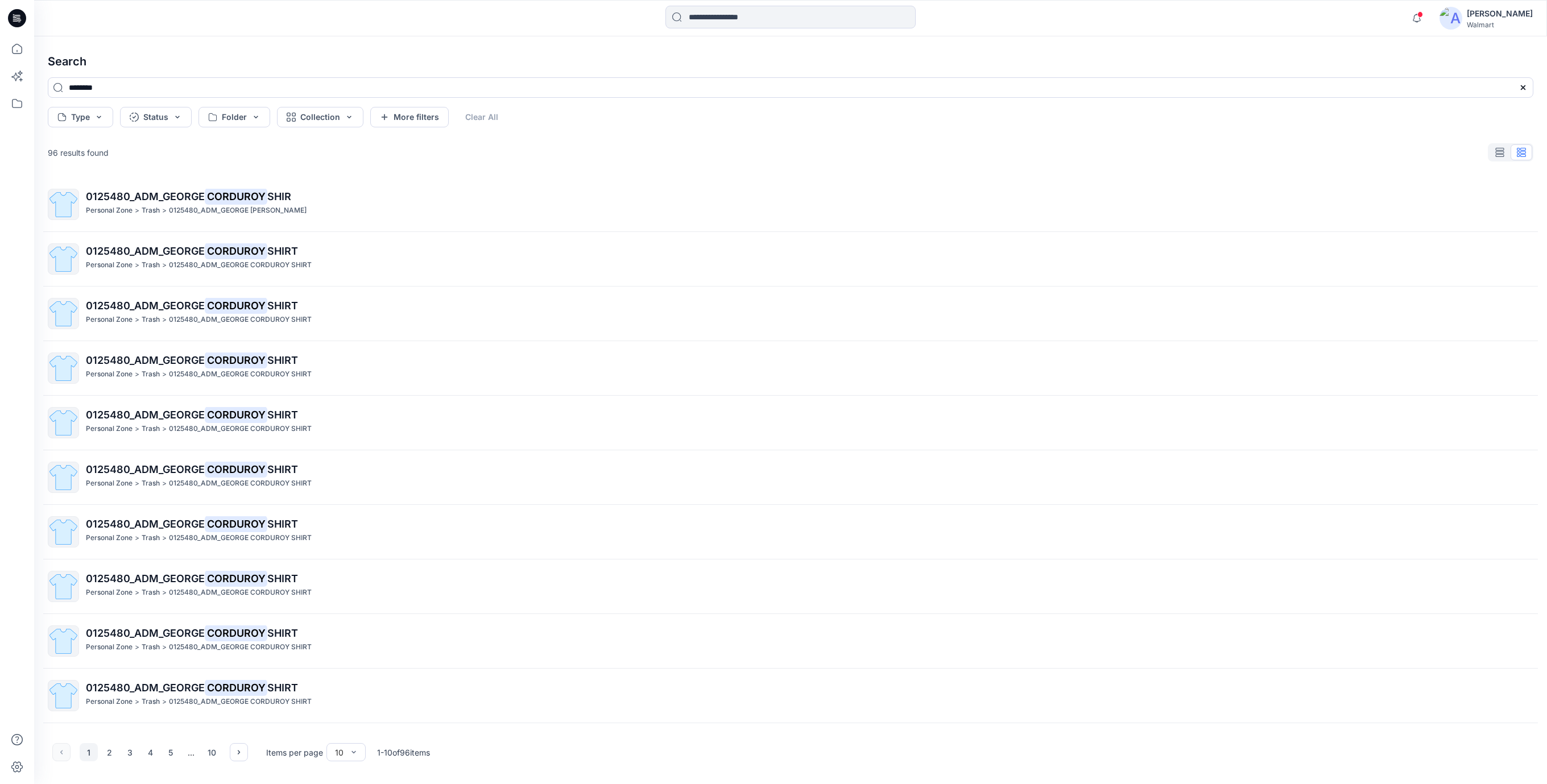
click at [87, 753] on button "1" at bounding box center [88, 752] width 18 height 18
click at [102, 755] on button "2" at bounding box center [109, 752] width 18 height 18
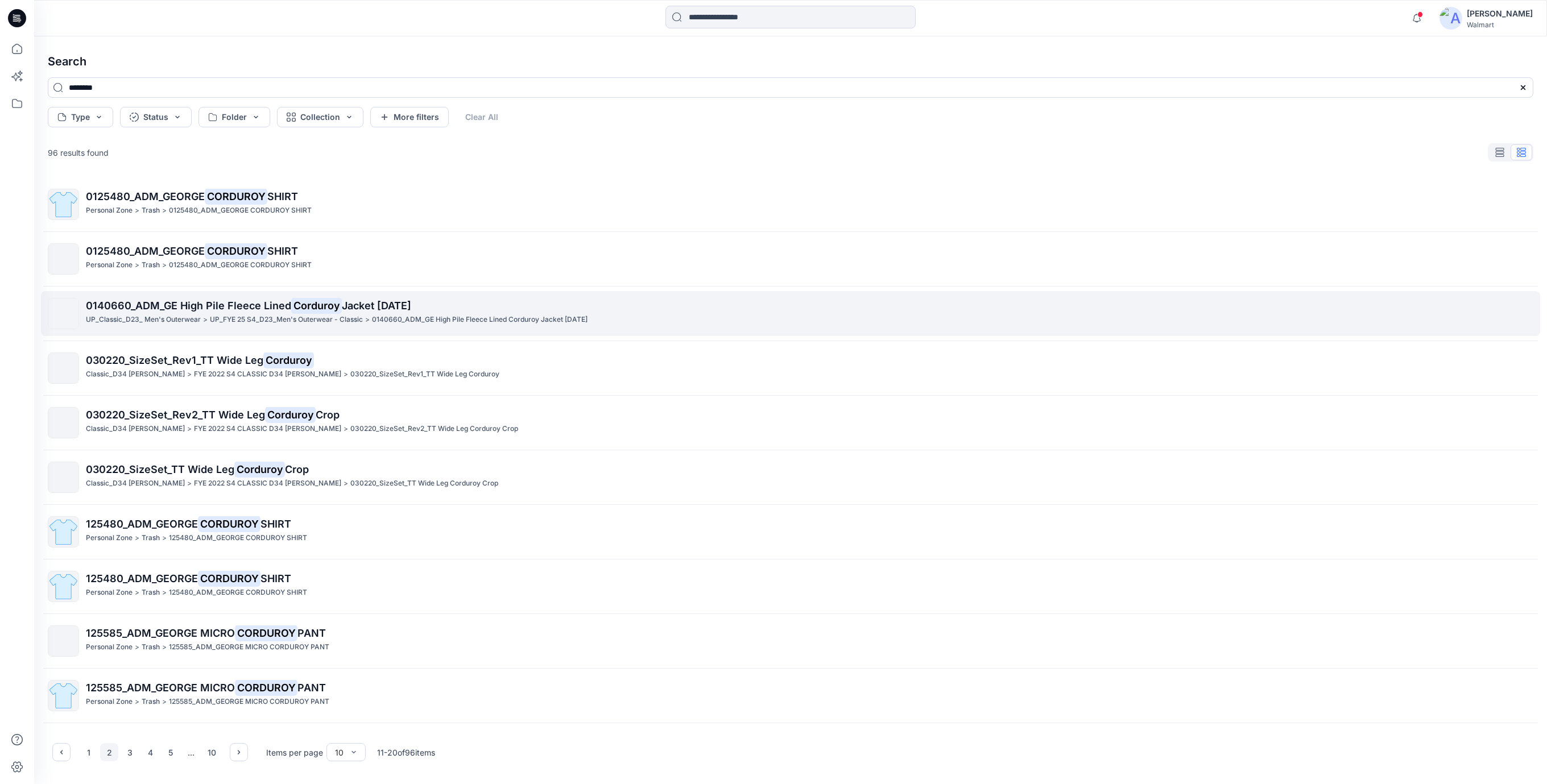
click at [310, 310] on mark "Corduroy" at bounding box center [316, 305] width 51 height 16
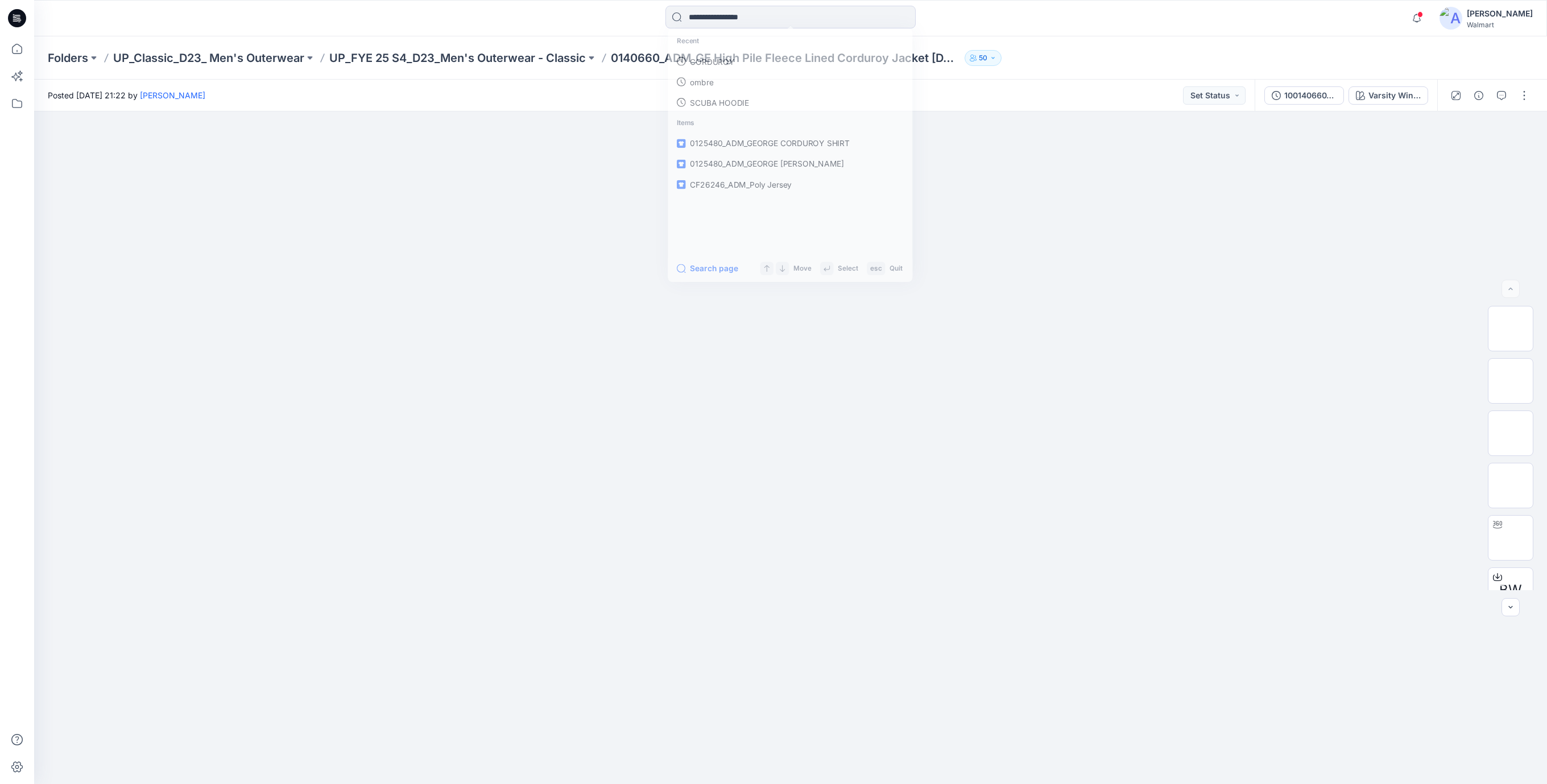
drag, startPoint x: 690, startPoint y: 18, endPoint x: 698, endPoint y: 38, distance: 21.5
click at [690, 20] on input at bounding box center [791, 16] width 250 height 23
click at [699, 59] on p "CORDUROY" at bounding box center [710, 62] width 45 height 12
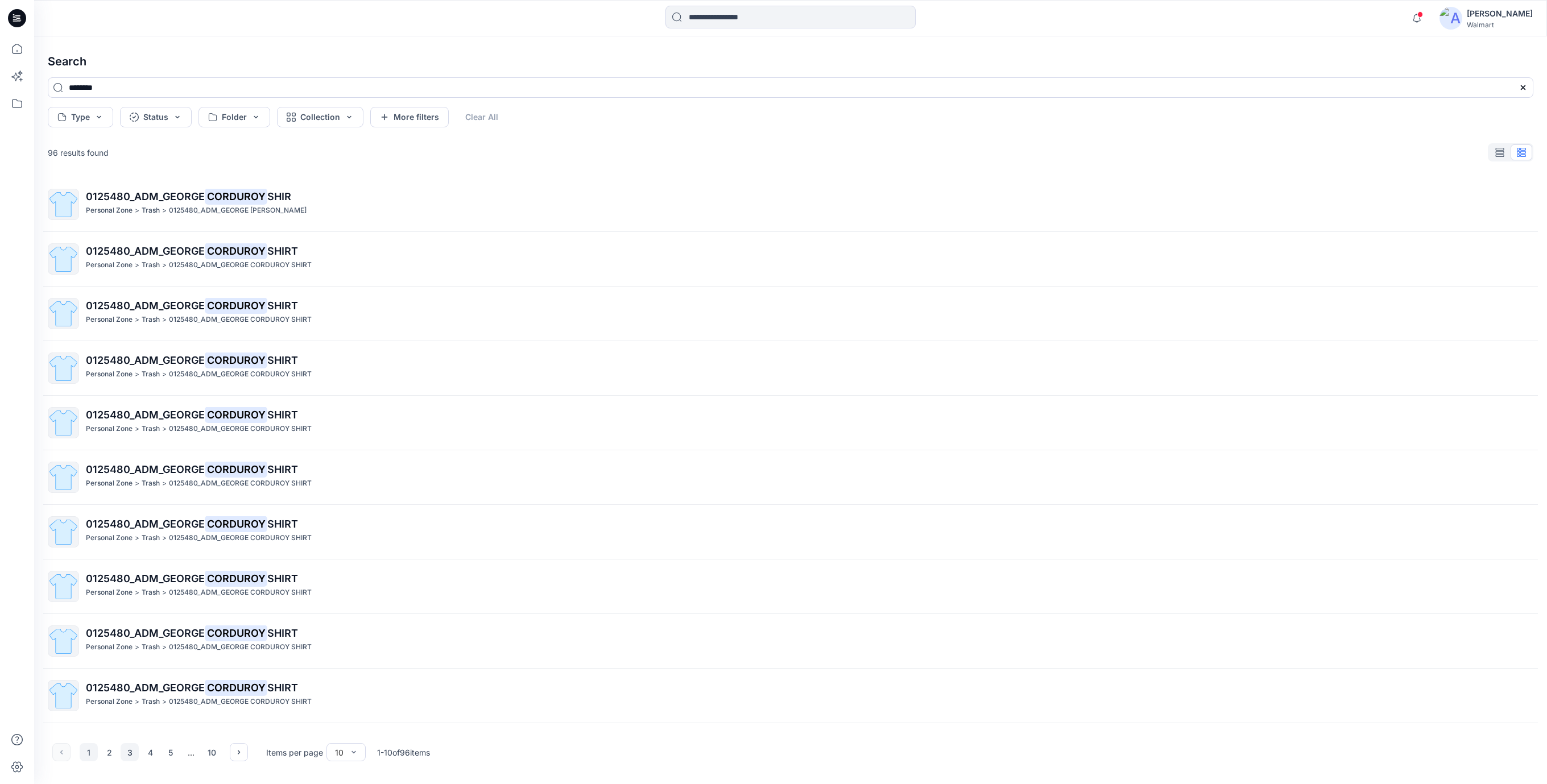
click at [128, 750] on button "3" at bounding box center [129, 752] width 18 height 18
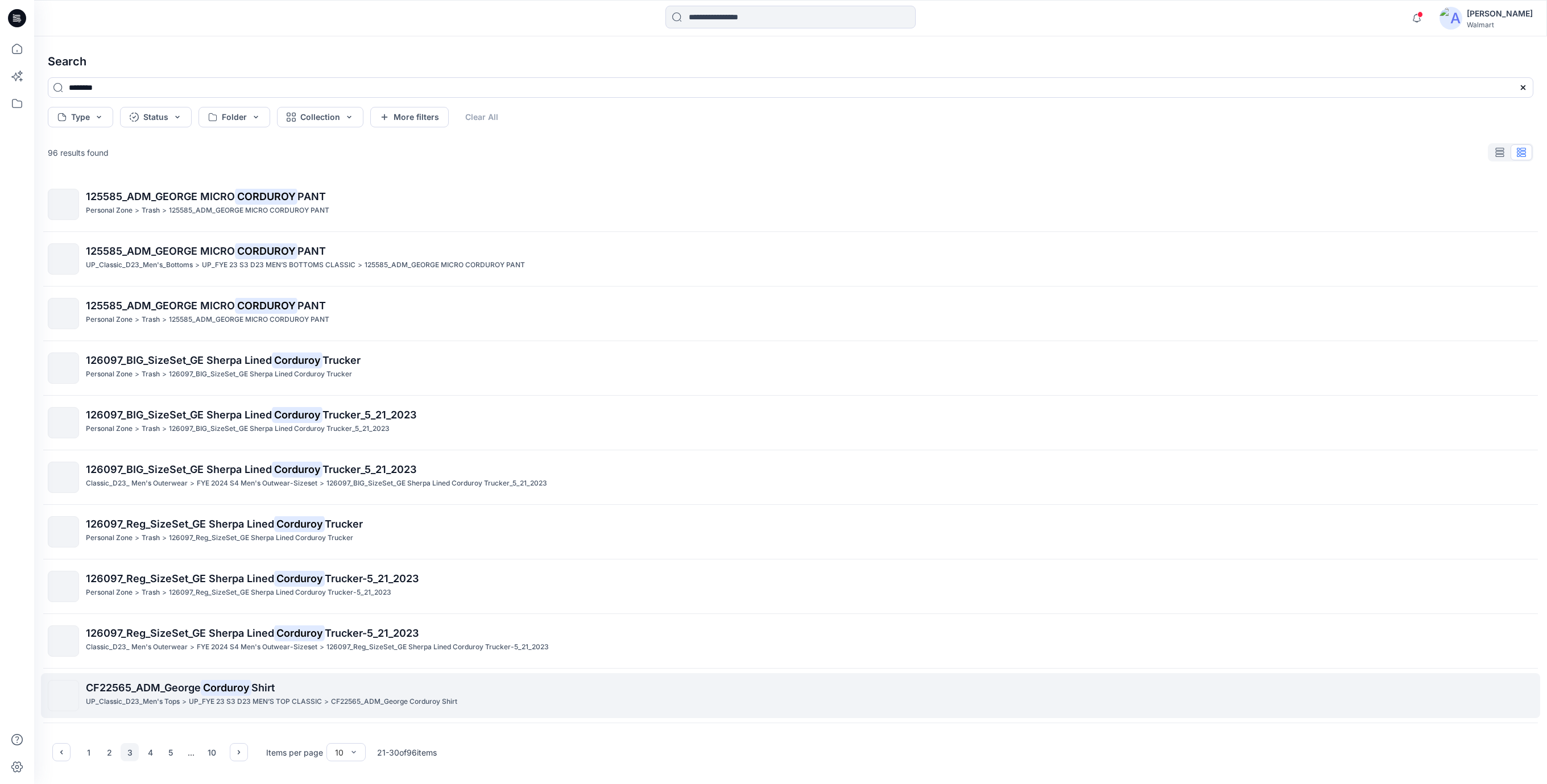
click at [200, 689] on span "CF22565_ADM_George" at bounding box center [143, 687] width 115 height 12
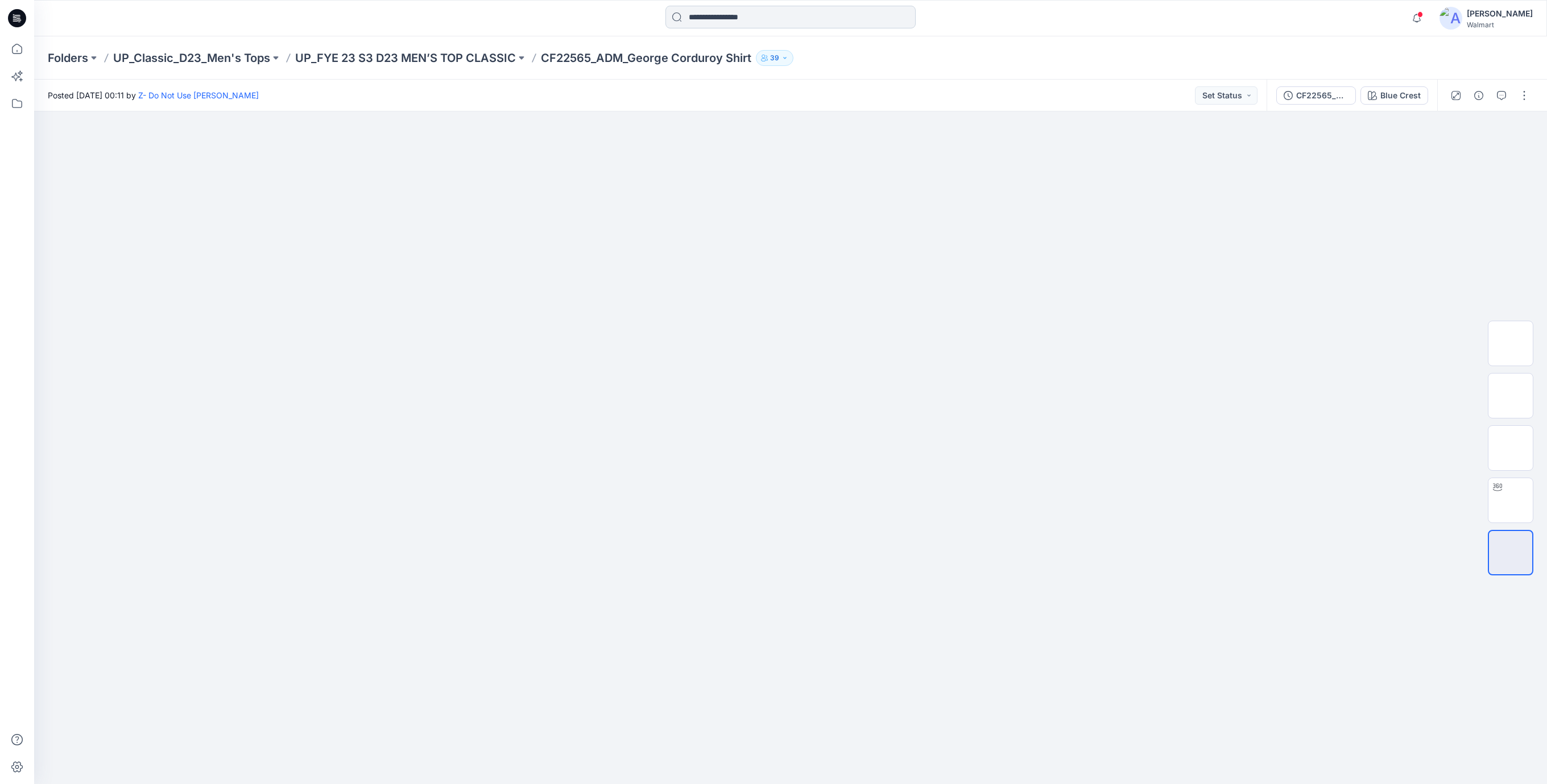
click at [721, 20] on input at bounding box center [791, 16] width 250 height 23
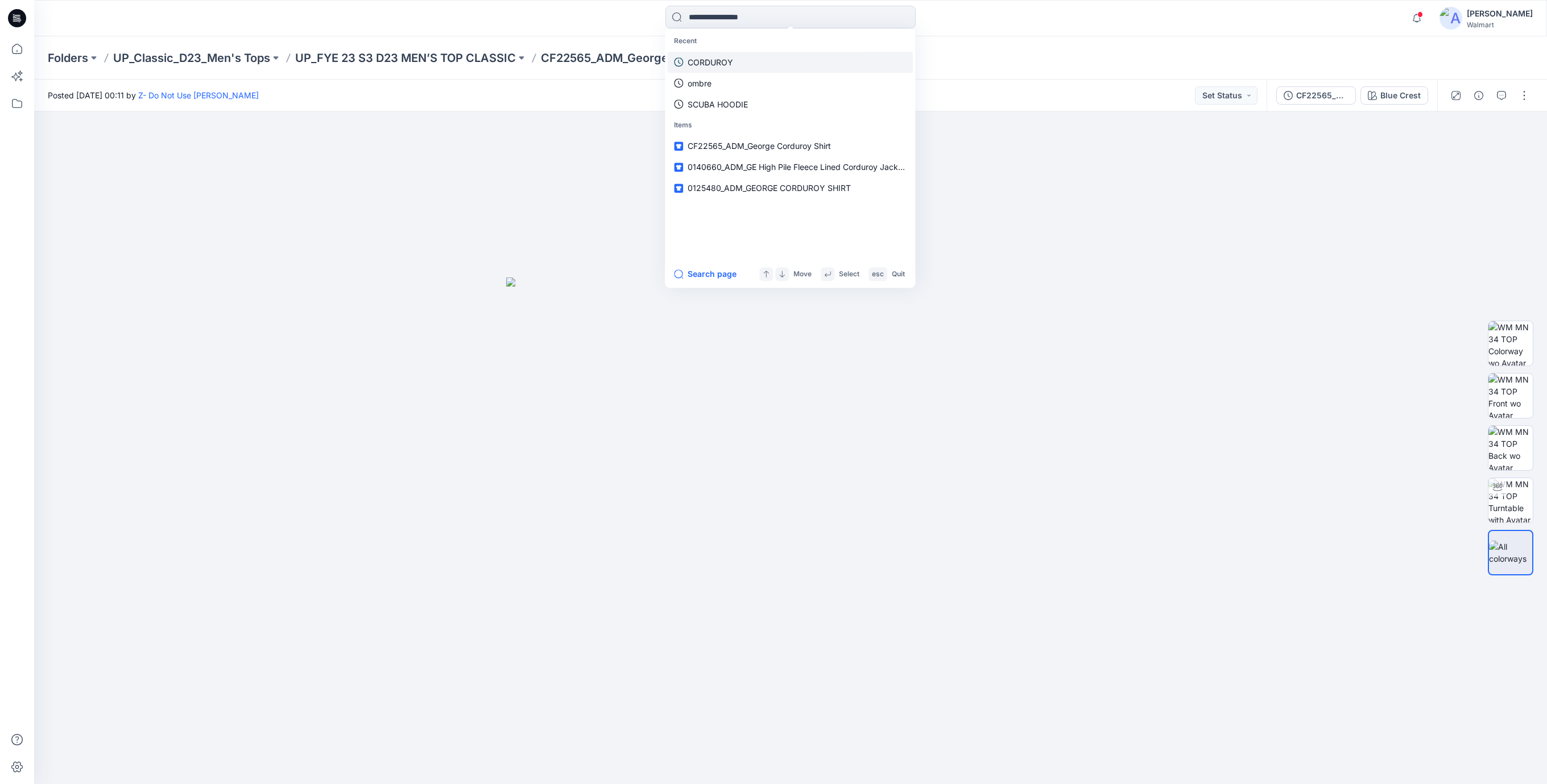
click at [735, 63] on link "CORDUROY" at bounding box center [790, 62] width 246 height 21
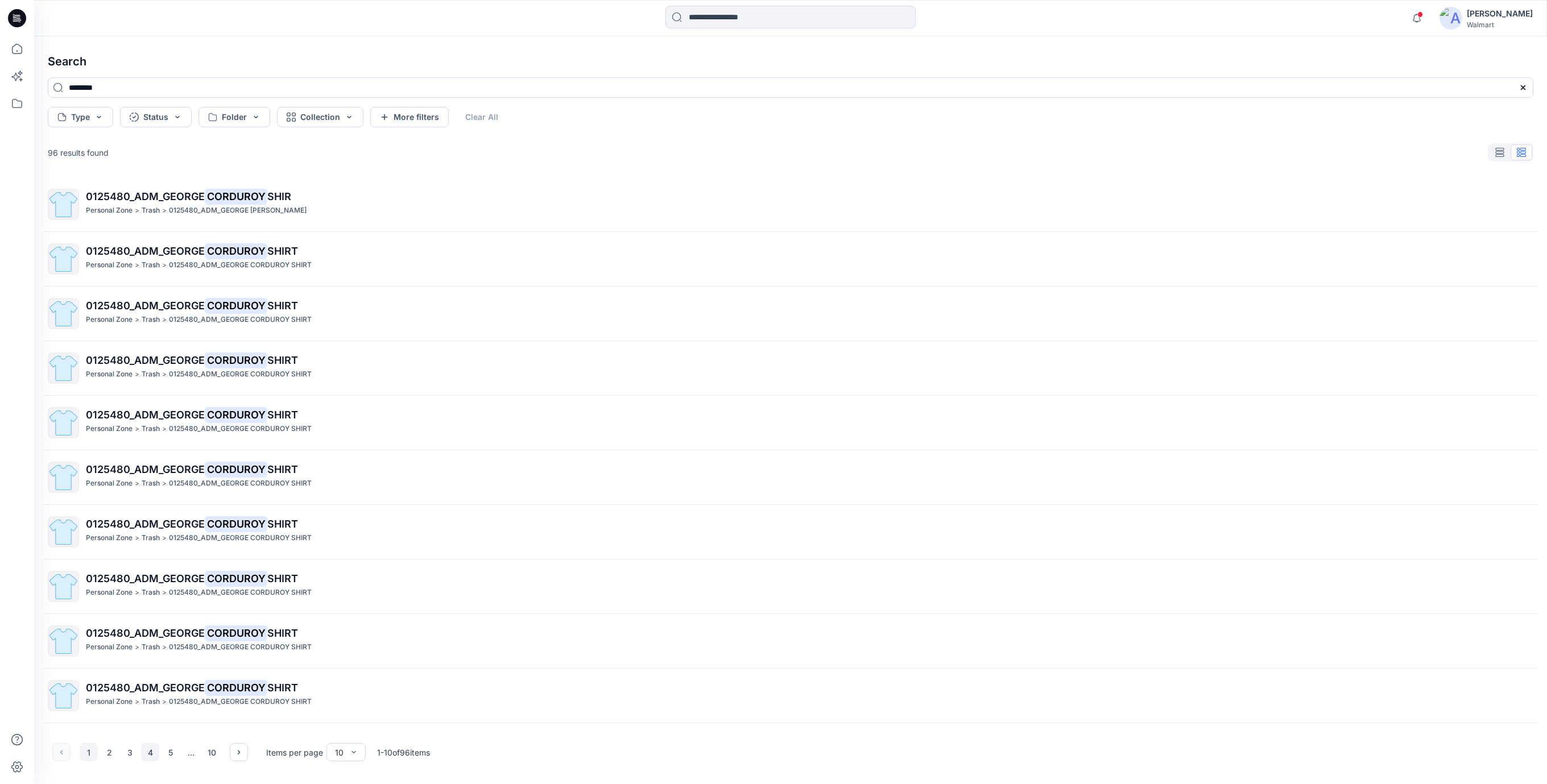
click at [147, 754] on button "4" at bounding box center [149, 752] width 18 height 18
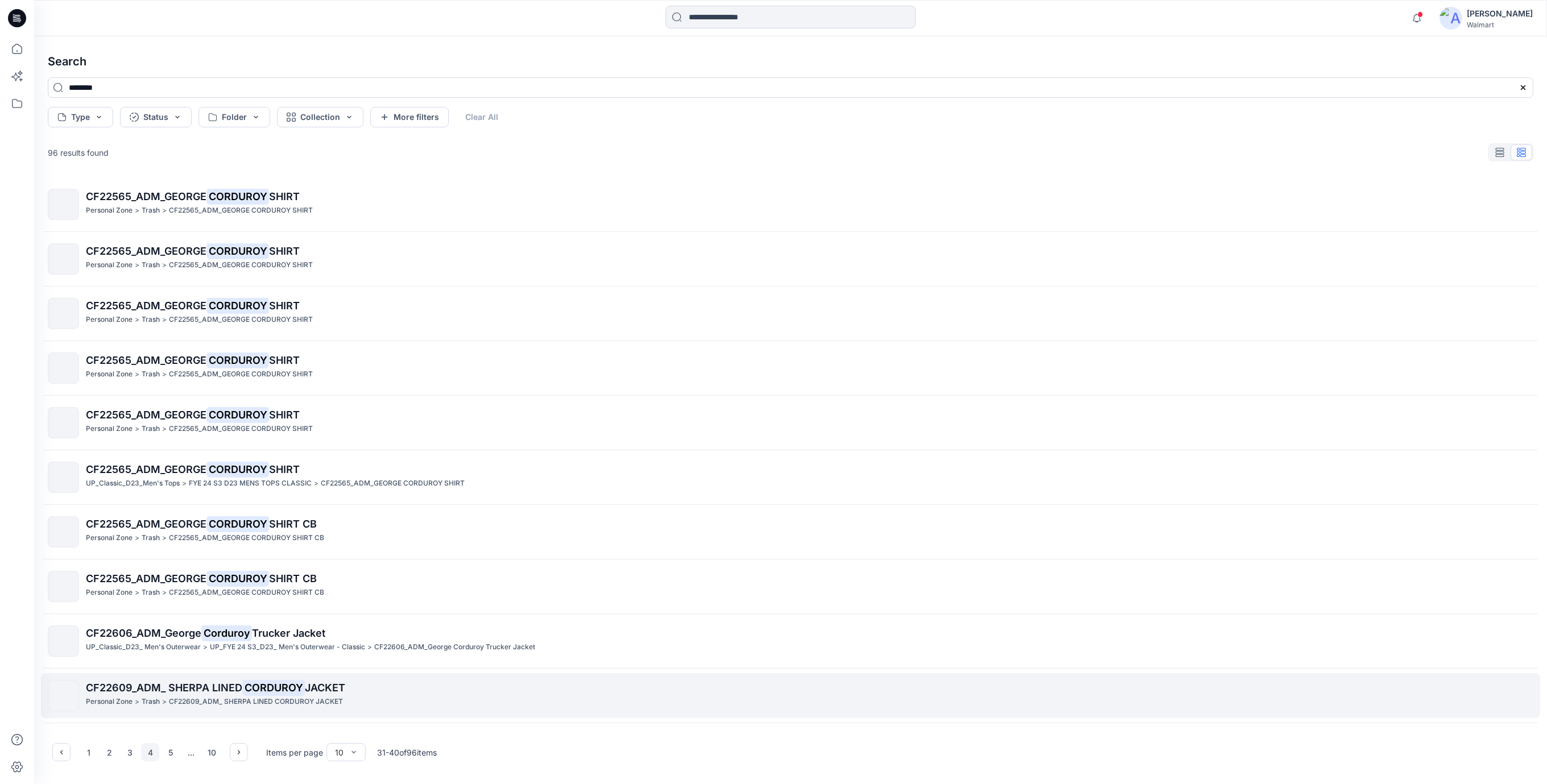
click at [279, 693] on mark "CORDUROY" at bounding box center [274, 687] width 63 height 16
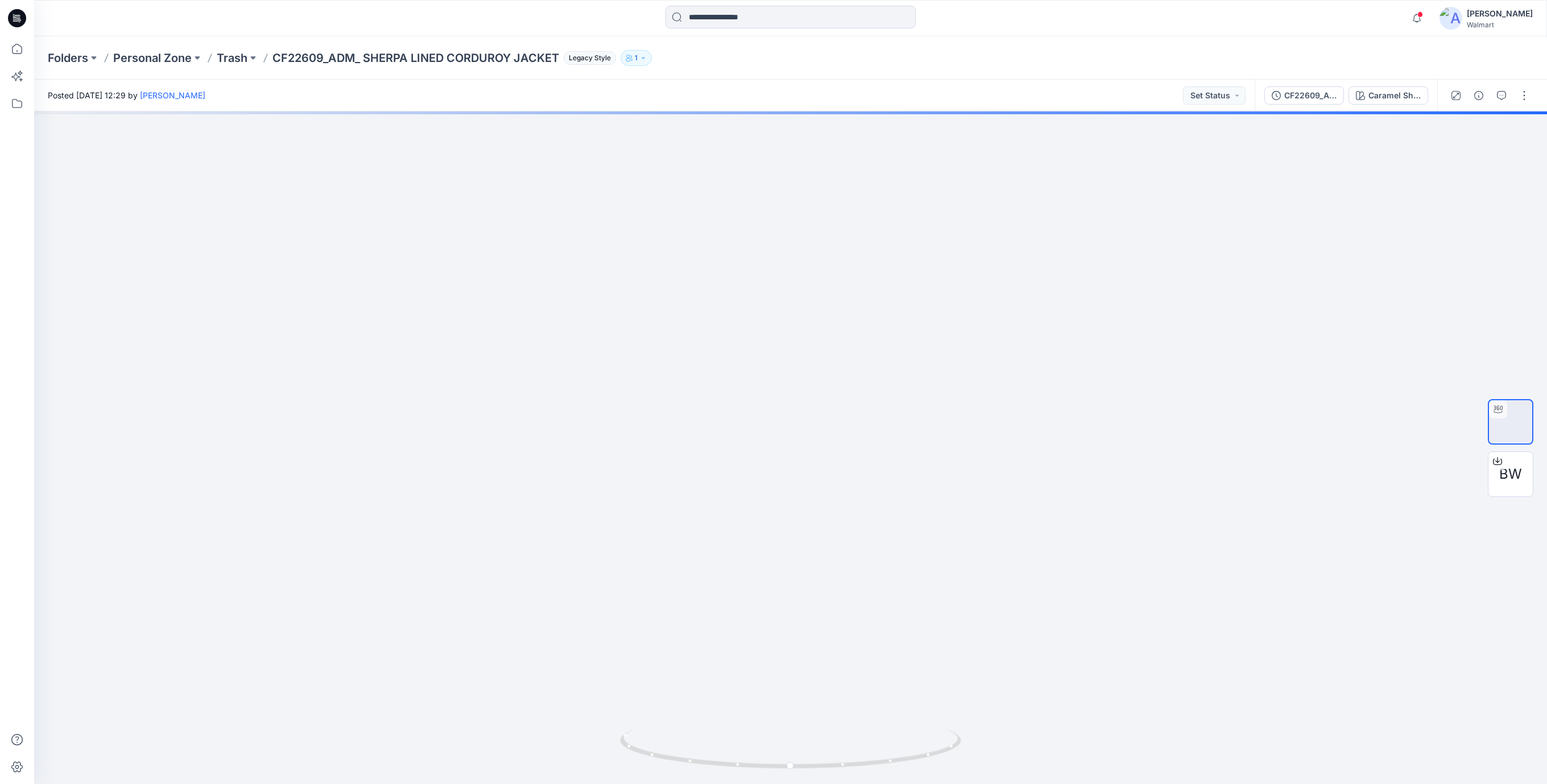
click at [701, 30] on div "Notifications [PERSON_NAME] has updated CF26138_ADM_AW Mesh Double Knit Qtr Zip…" at bounding box center [791, 18] width 1513 height 37
click at [708, 22] on input at bounding box center [791, 16] width 250 height 23
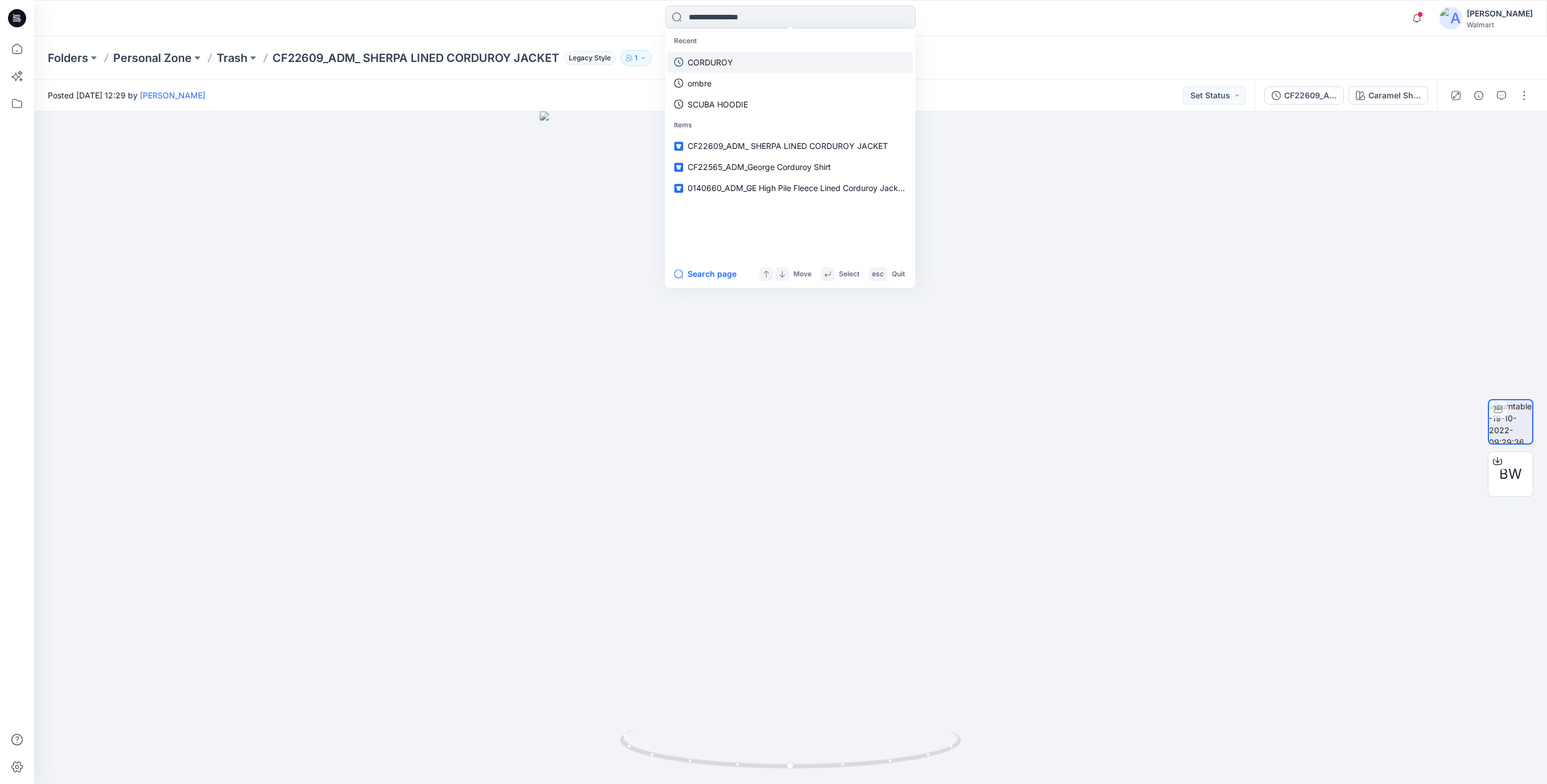
click at [714, 62] on p "CORDUROY" at bounding box center [710, 62] width 45 height 12
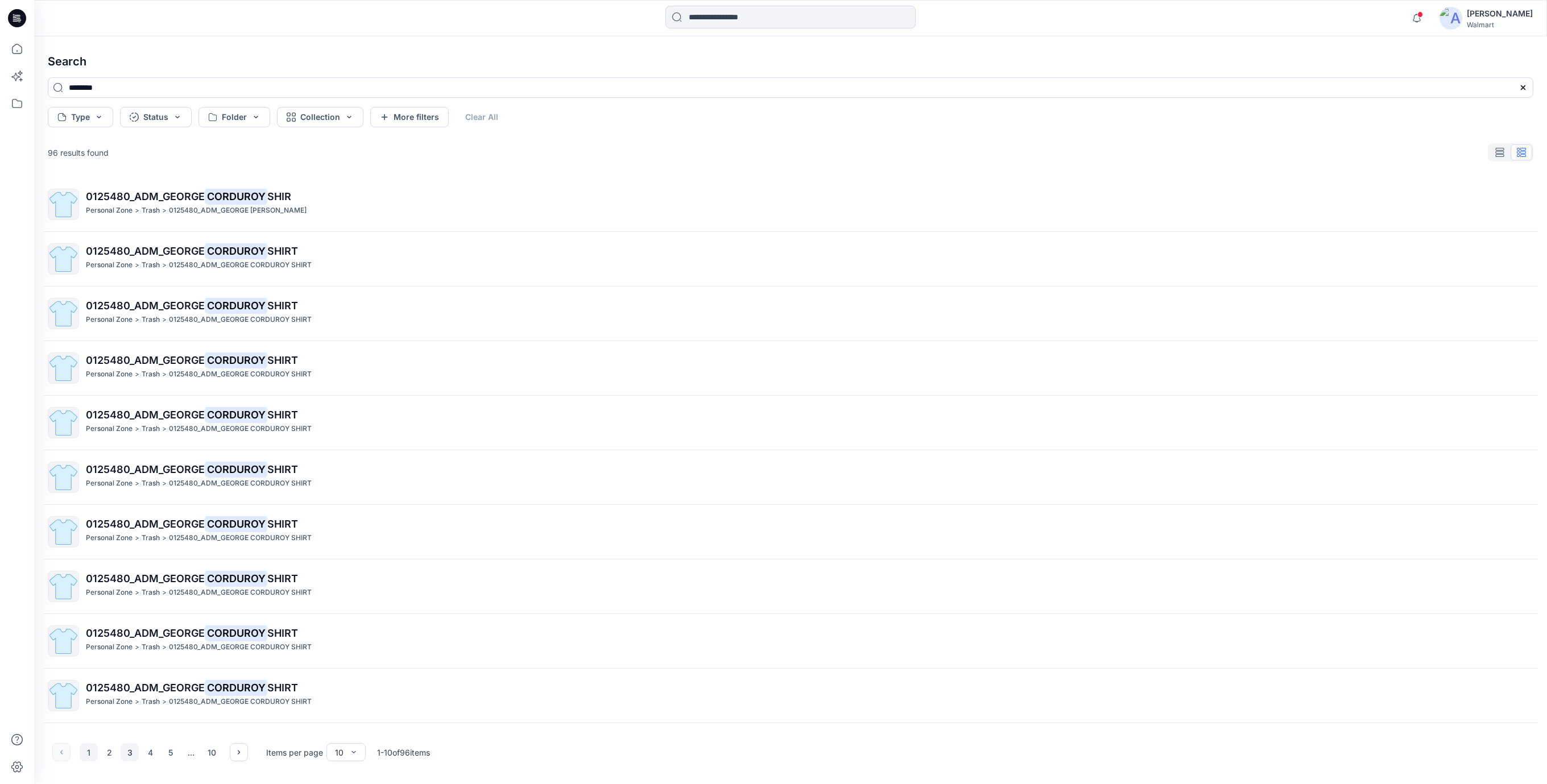
click at [135, 755] on button "3" at bounding box center [129, 752] width 18 height 18
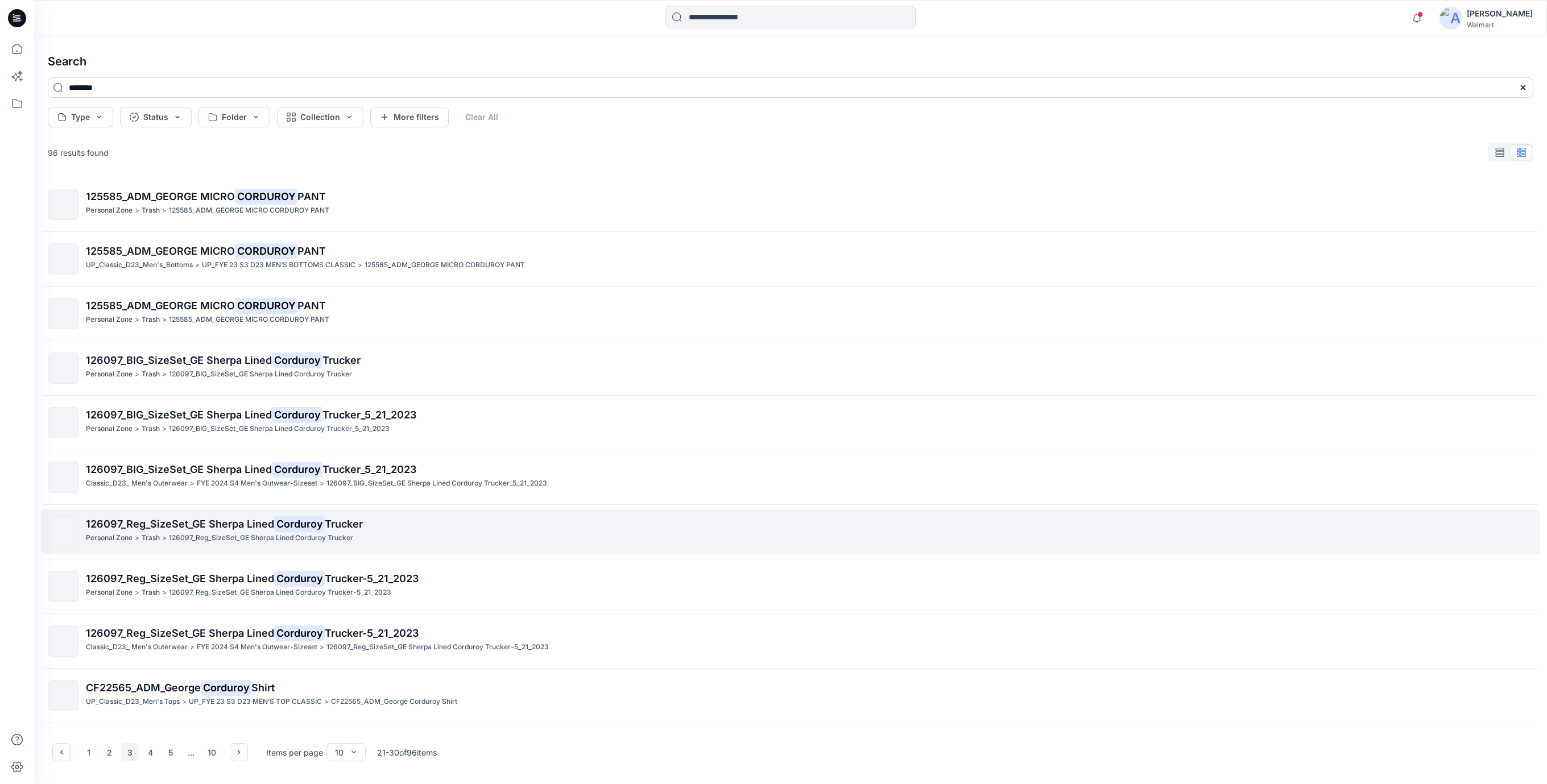
click at [324, 529] on mark "Corduroy" at bounding box center [300, 524] width 51 height 16
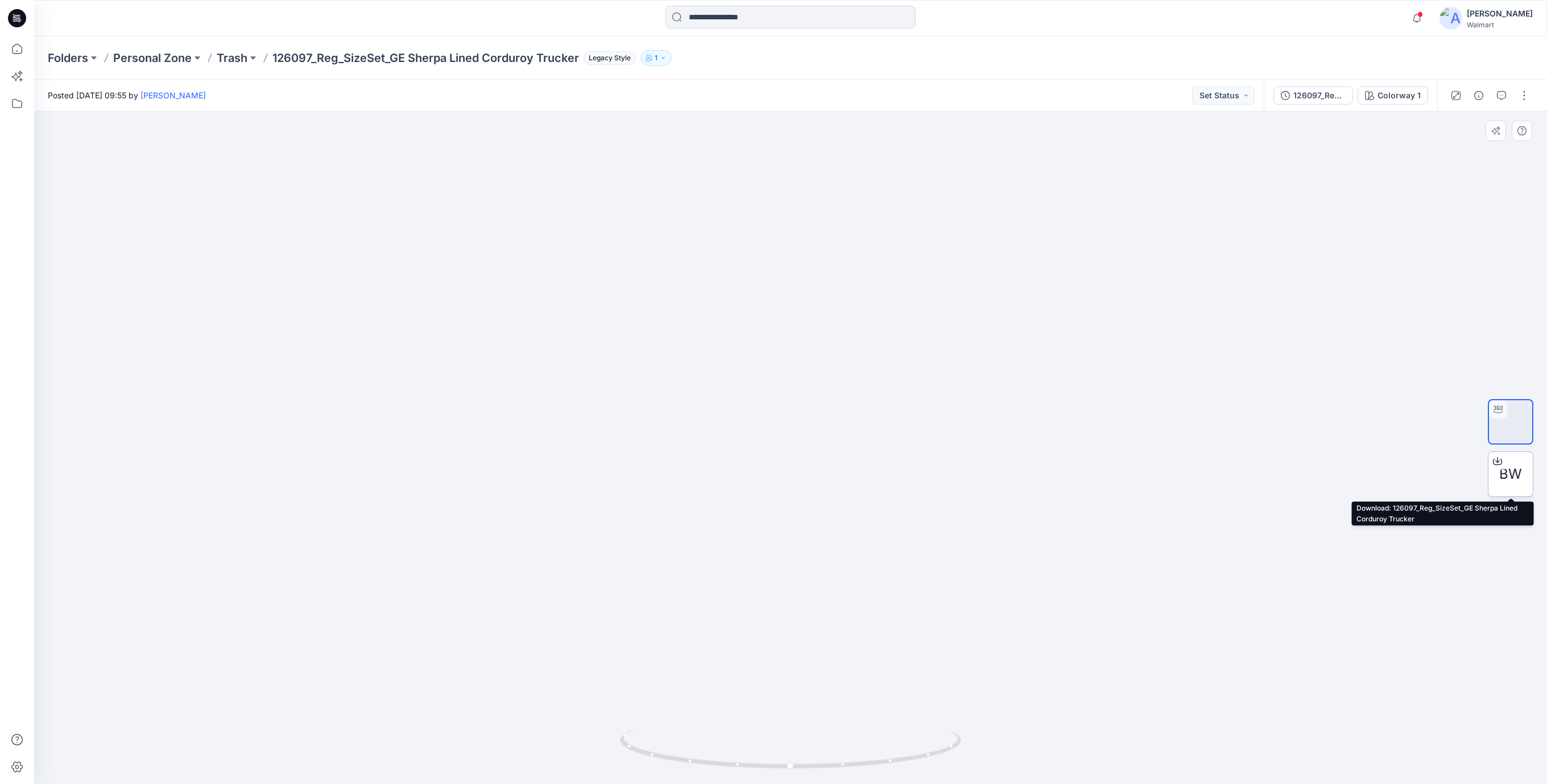
click at [1497, 467] on div at bounding box center [1498, 460] width 18 height 18
click at [16, 18] on icon at bounding box center [15, 18] width 3 height 1
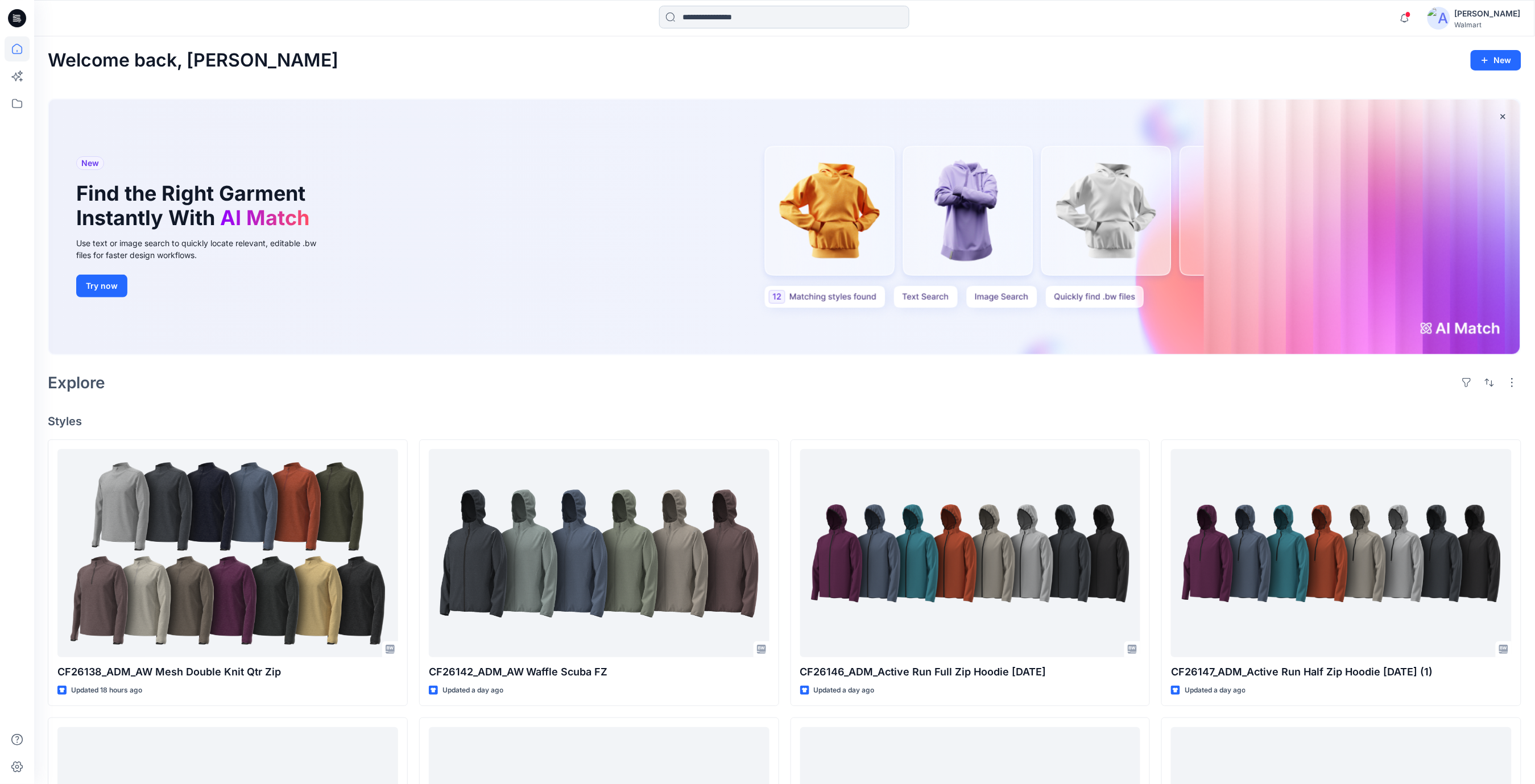
click at [712, 16] on input at bounding box center [784, 16] width 250 height 23
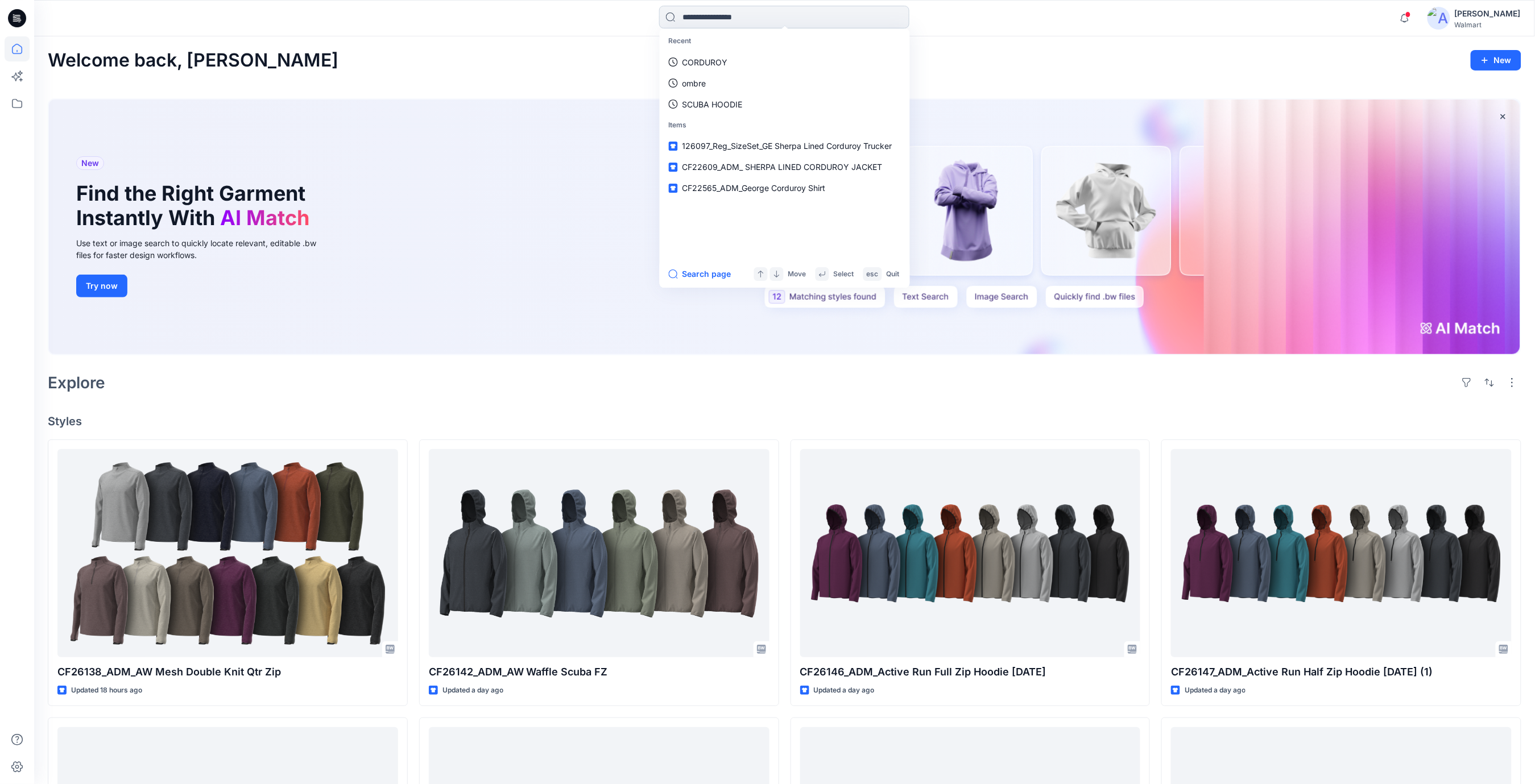
type input "*"
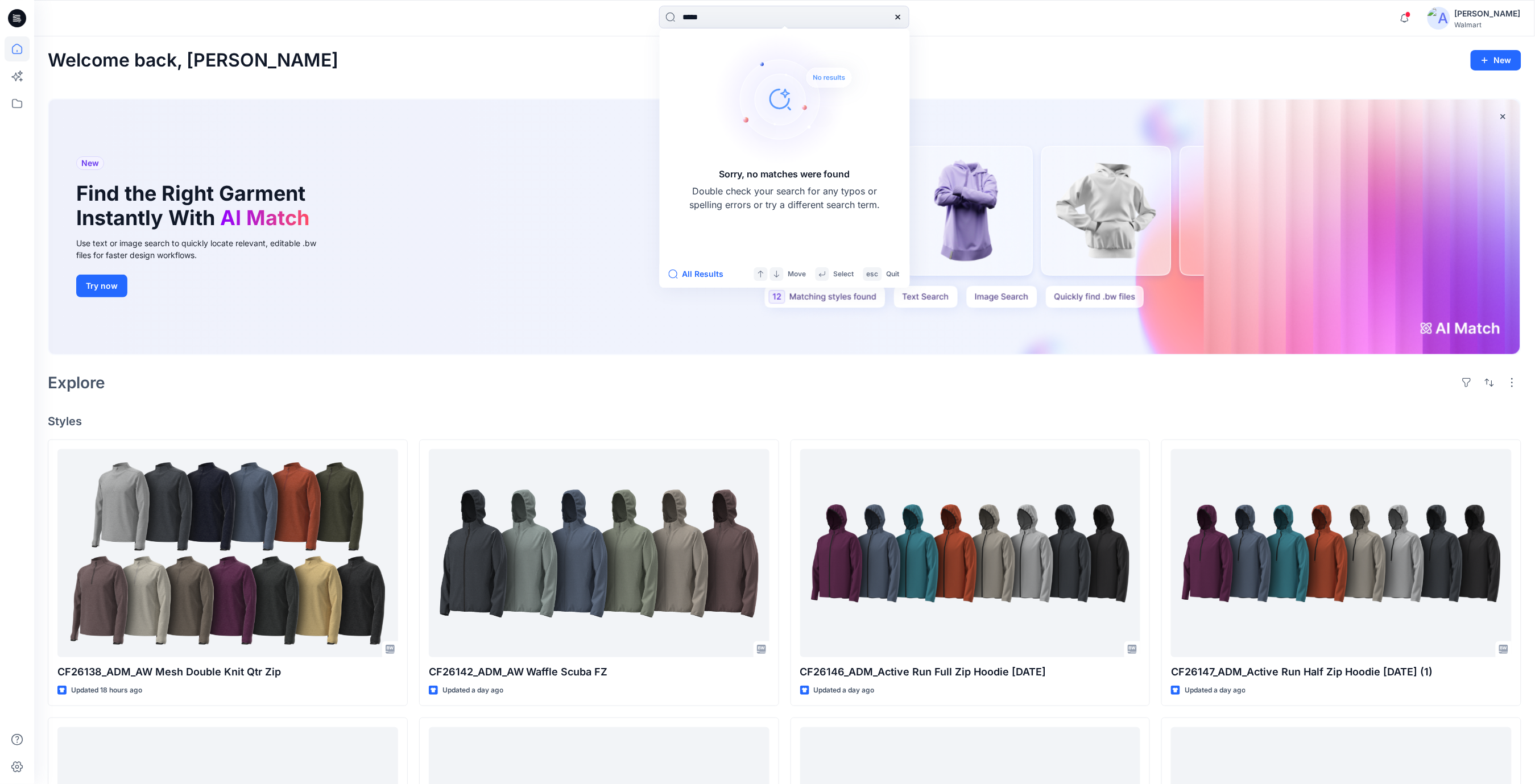
drag, startPoint x: 673, startPoint y: 8, endPoint x: 608, endPoint y: -8, distance: 66.9
click at [608, 0] on html "***** Sorry, no matches were found Double check your search for any typos or sp…" at bounding box center [767, 657] width 1535 height 1316
click at [739, 12] on input "*****" at bounding box center [784, 16] width 250 height 23
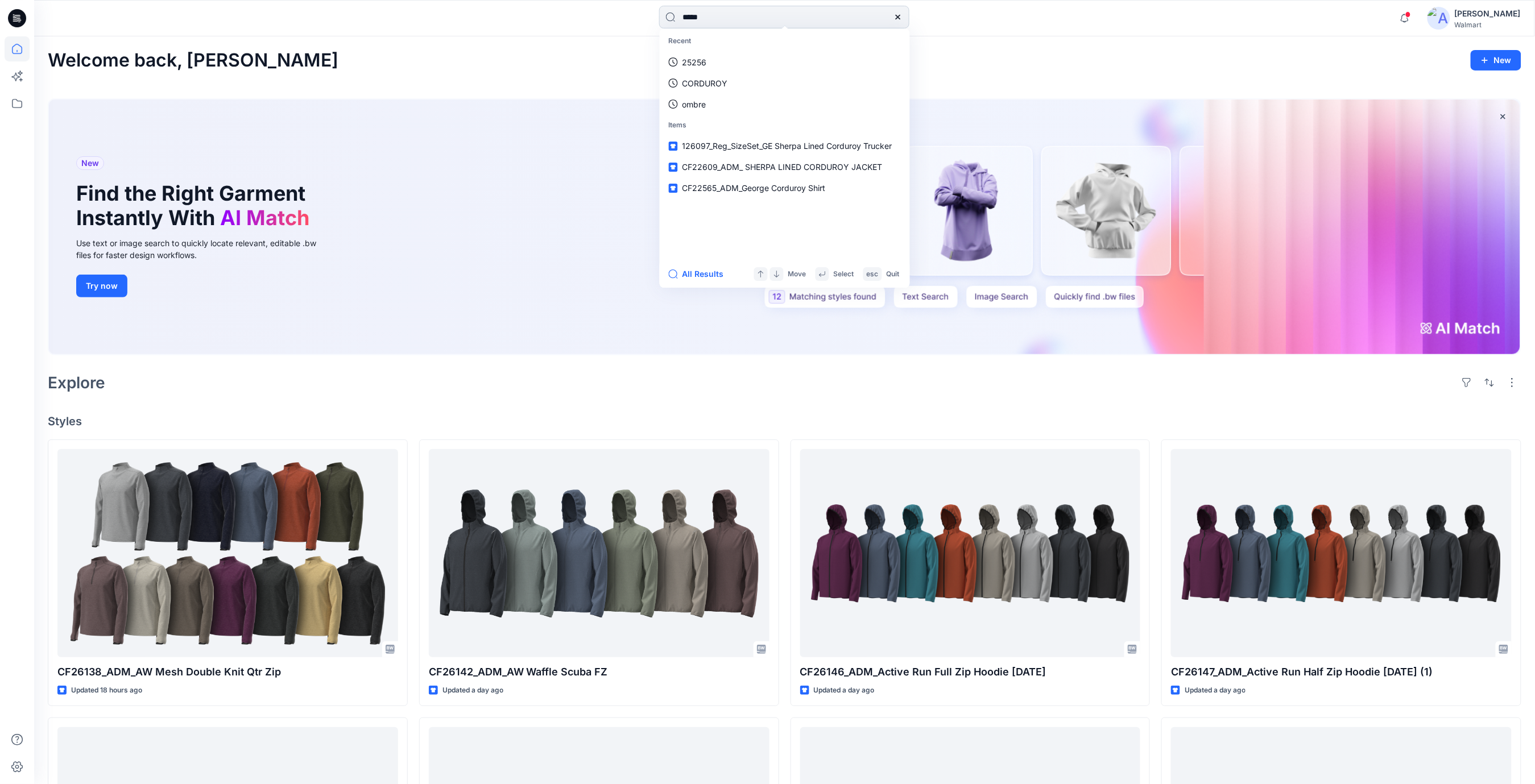
type input "*****"
click at [735, 61] on span "_ADM_FAVORITE SOFT WIDE LEG PANT- Opt-1" at bounding box center [813, 62] width 177 height 9
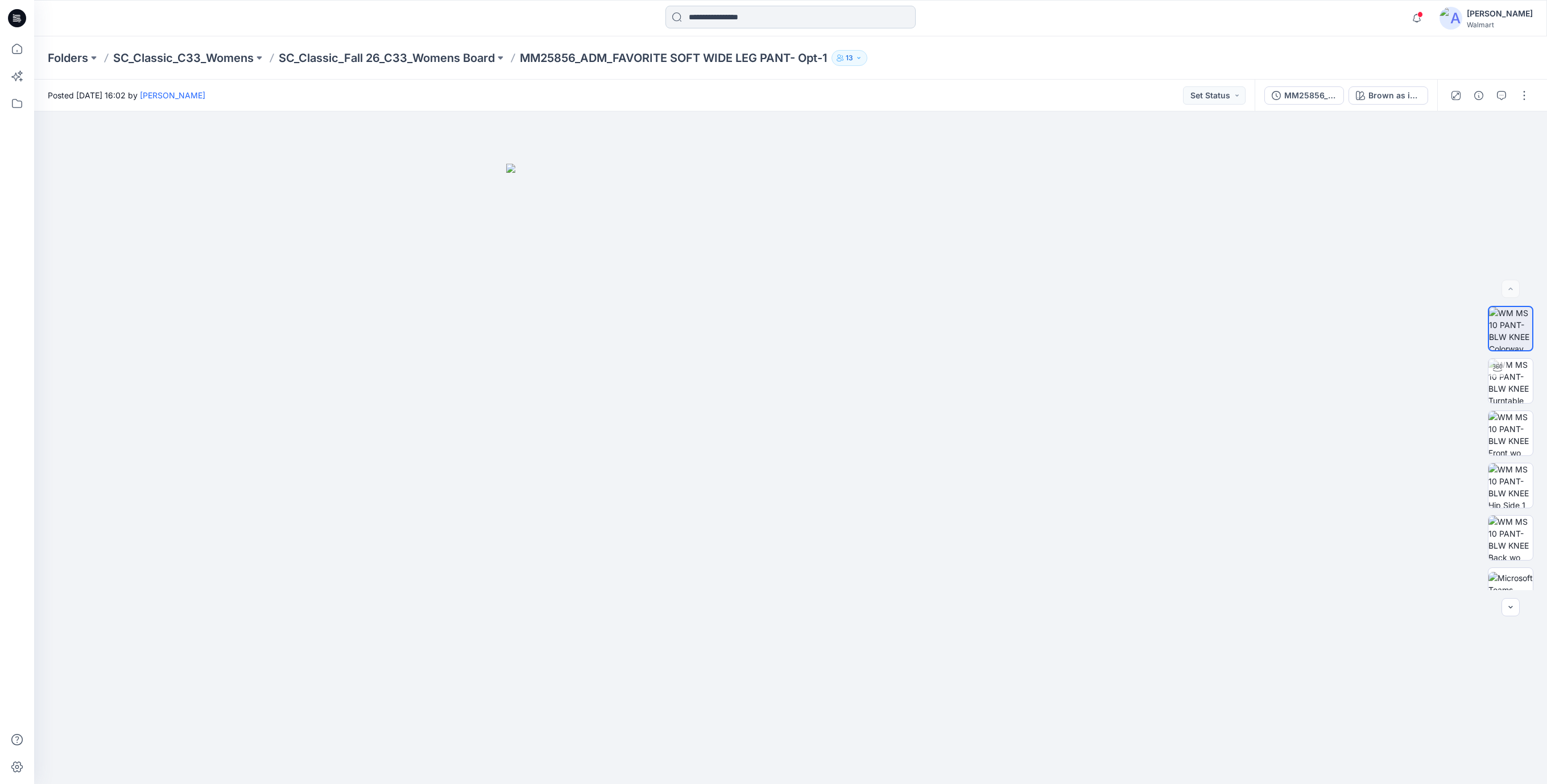
click at [774, 18] on input at bounding box center [791, 16] width 250 height 23
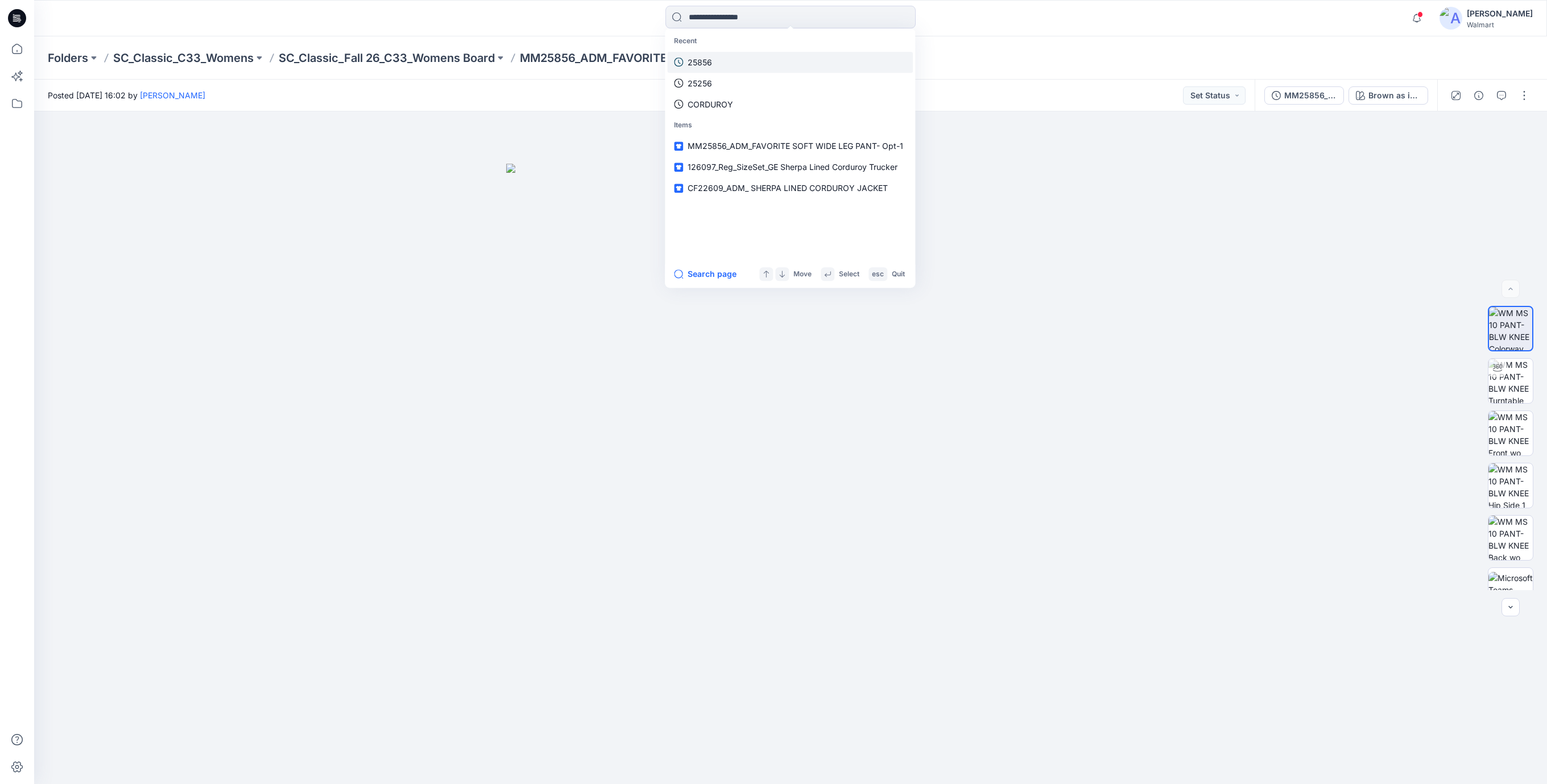
click at [698, 61] on p "25856" at bounding box center [699, 62] width 24 height 12
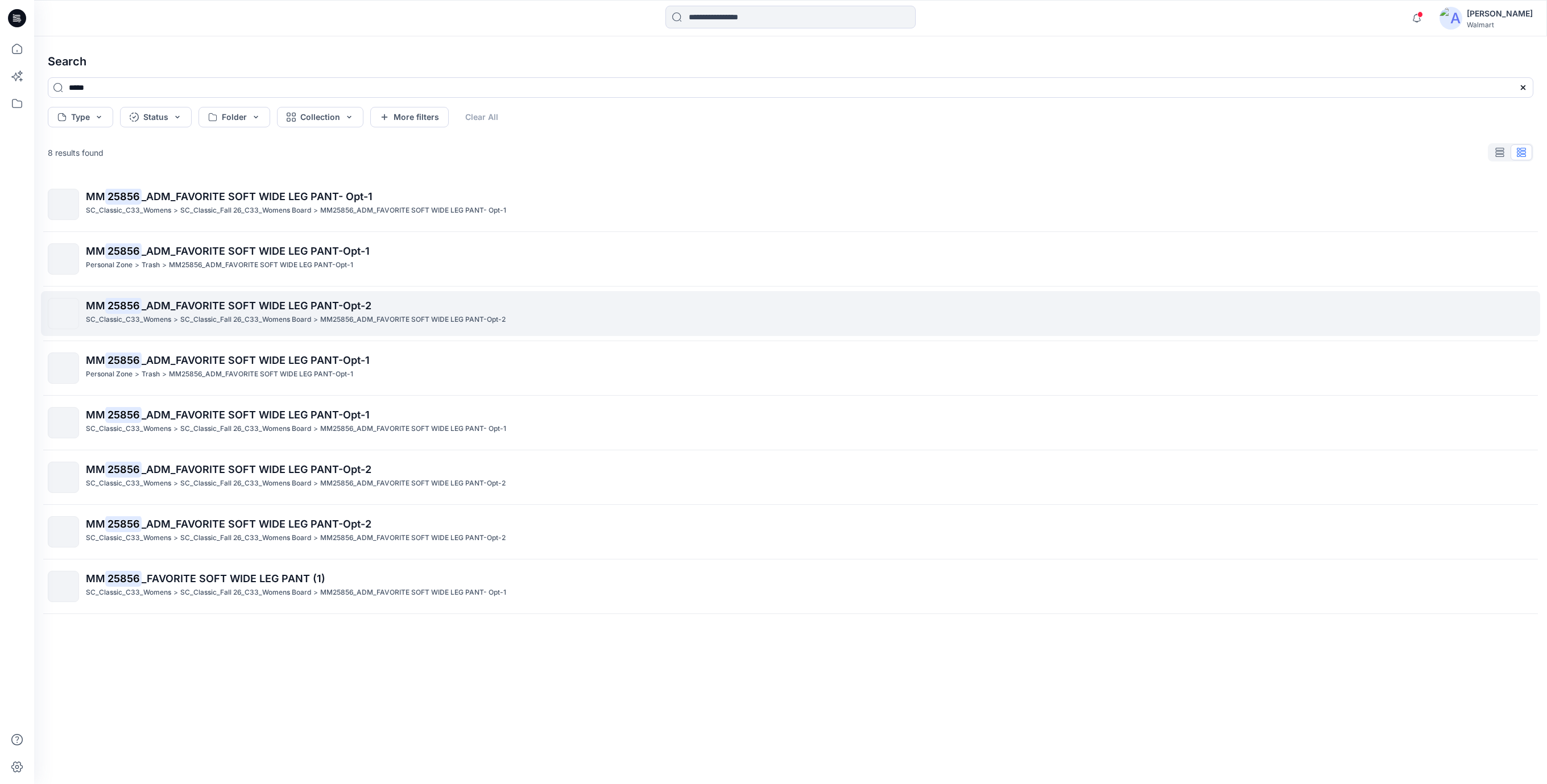
click at [342, 299] on p "MM 25856 _ADM_FAVORITE SOFT WIDE LEG PANT-Opt-2" at bounding box center [809, 306] width 1447 height 16
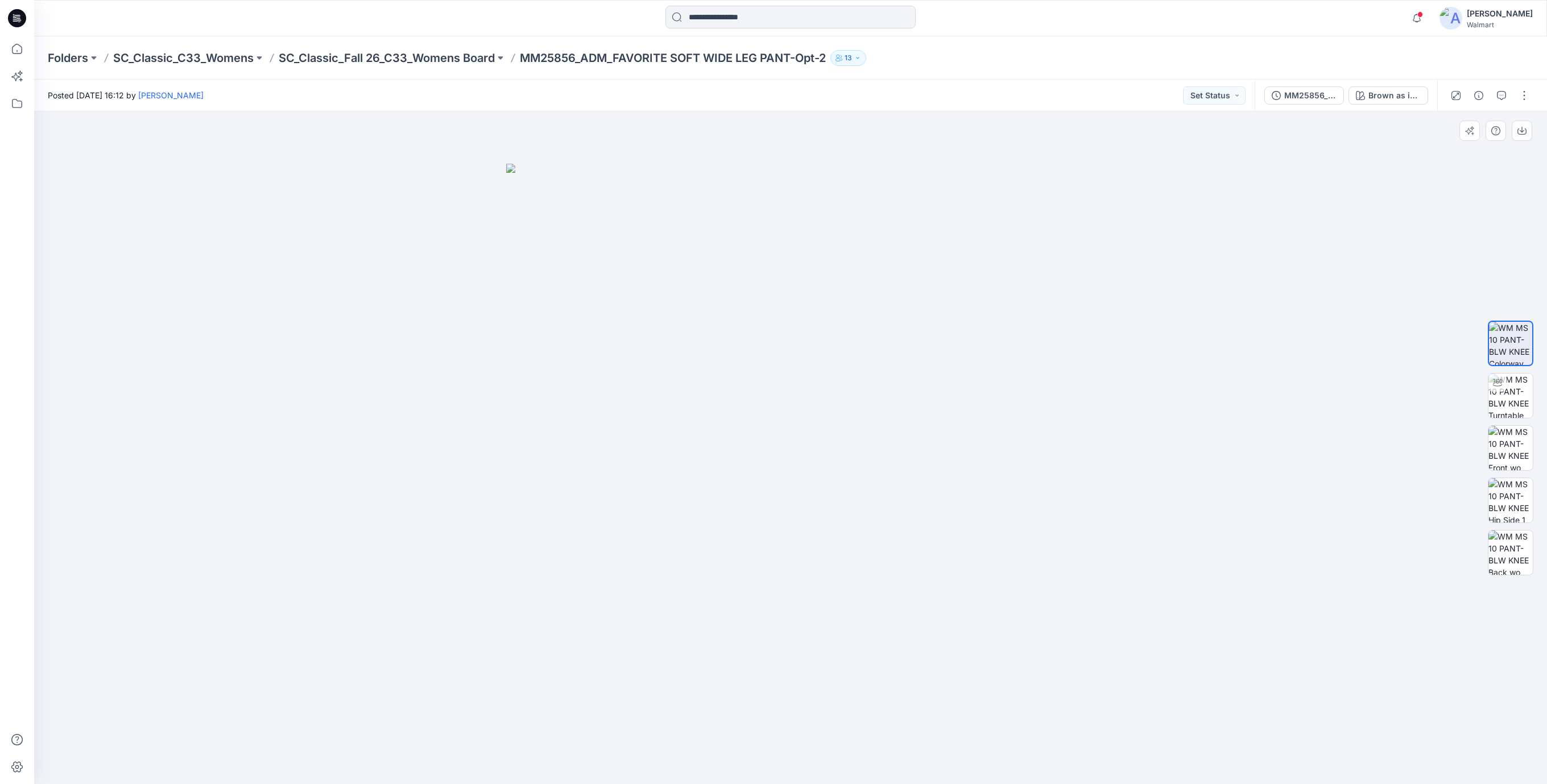
drag, startPoint x: 1276, startPoint y: 333, endPoint x: 1294, endPoint y: 233, distance: 101.6
click at [1278, 324] on div at bounding box center [791, 448] width 1513 height 672
click at [1287, 95] on div "MM25856_ADM_FAVORITE SOFT WIDE LEG PANT-Opt-2" at bounding box center [1310, 95] width 52 height 13
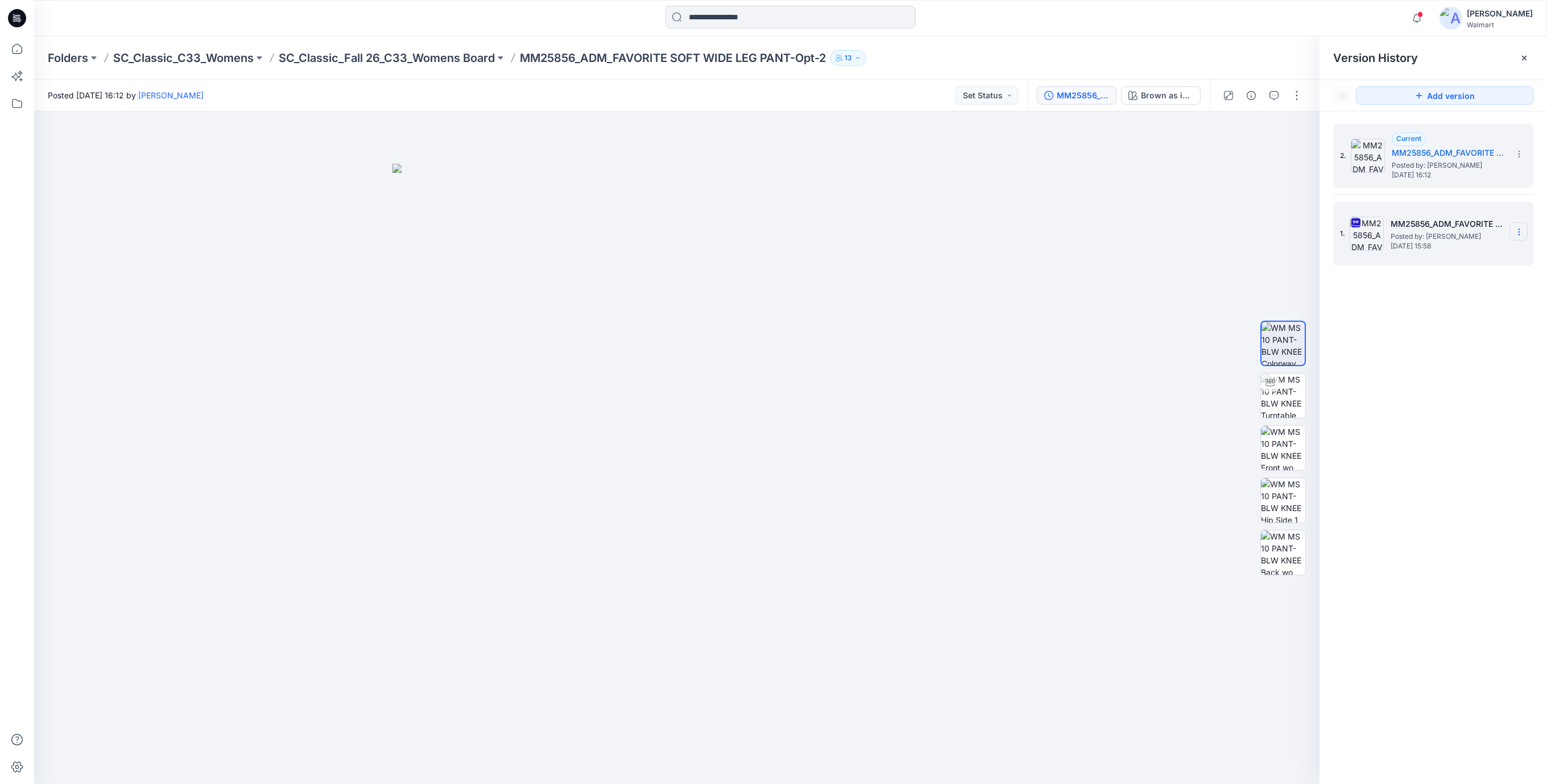
click at [1518, 231] on icon at bounding box center [1520, 232] width 9 height 9
click at [1452, 253] on span "Download Source BW File" at bounding box center [1462, 254] width 95 height 13
drag, startPoint x: 497, startPoint y: 247, endPoint x: 346, endPoint y: 126, distance: 193.5
click at [490, 235] on img at bounding box center [677, 474] width 569 height 621
click at [11, 20] on icon at bounding box center [16, 18] width 18 height 18
